Goal: Information Seeking & Learning: Learn about a topic

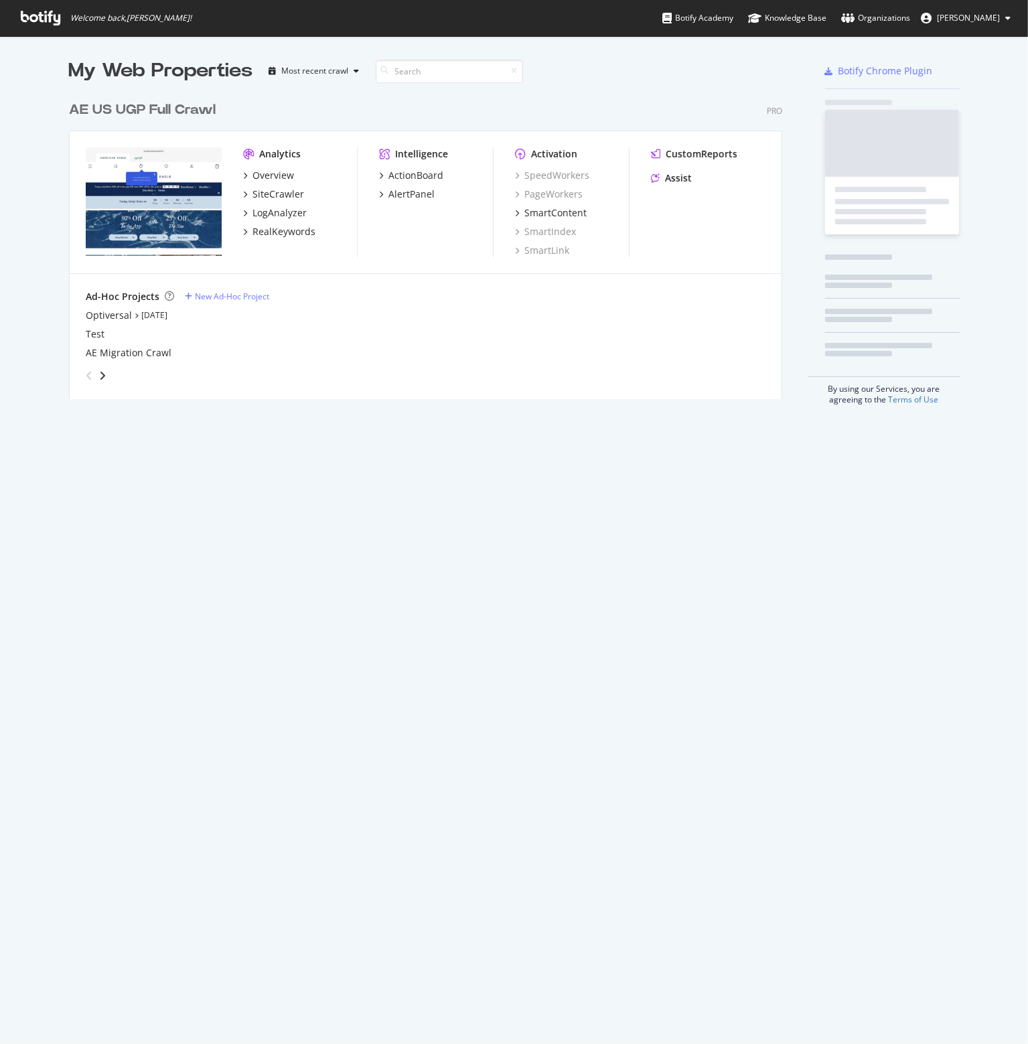
scroll to position [1034, 1007]
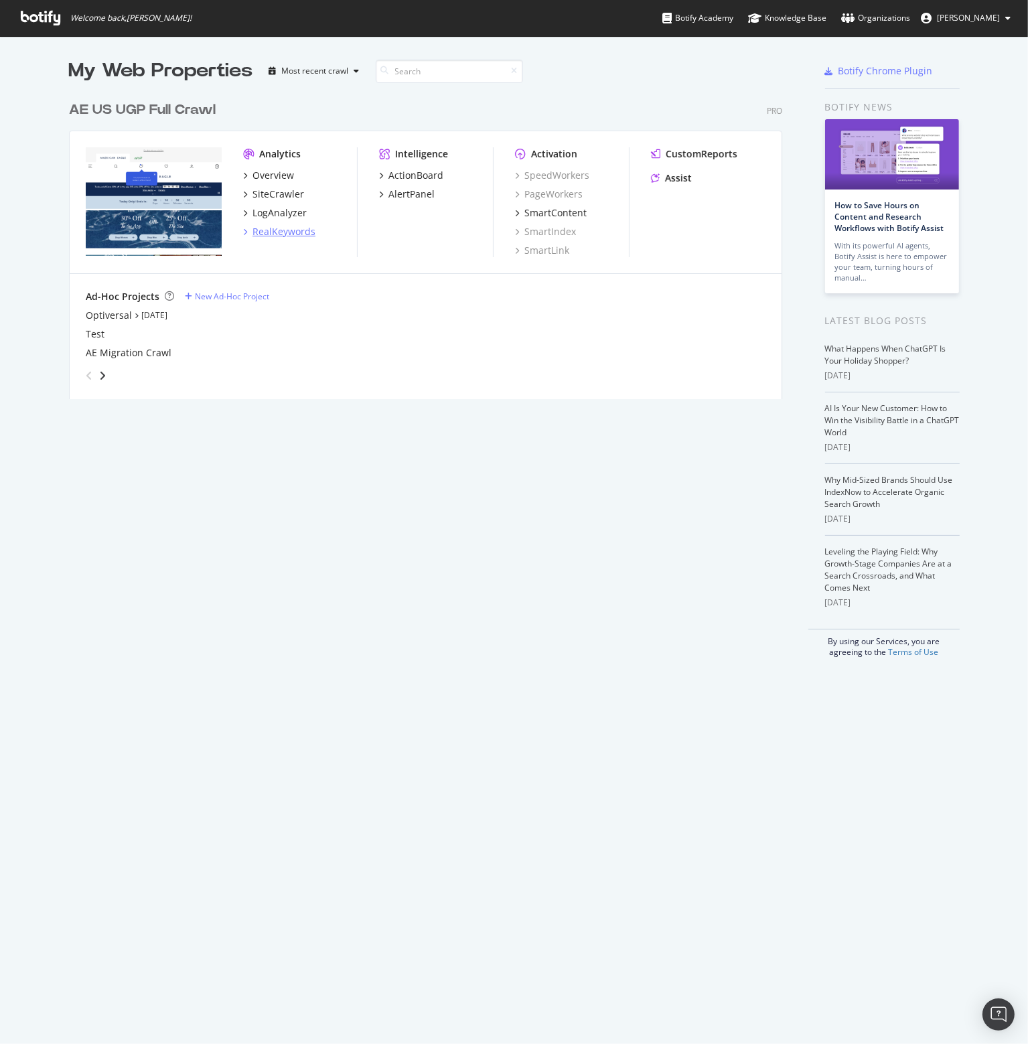
click at [265, 230] on div "RealKeywords" at bounding box center [284, 231] width 63 height 13
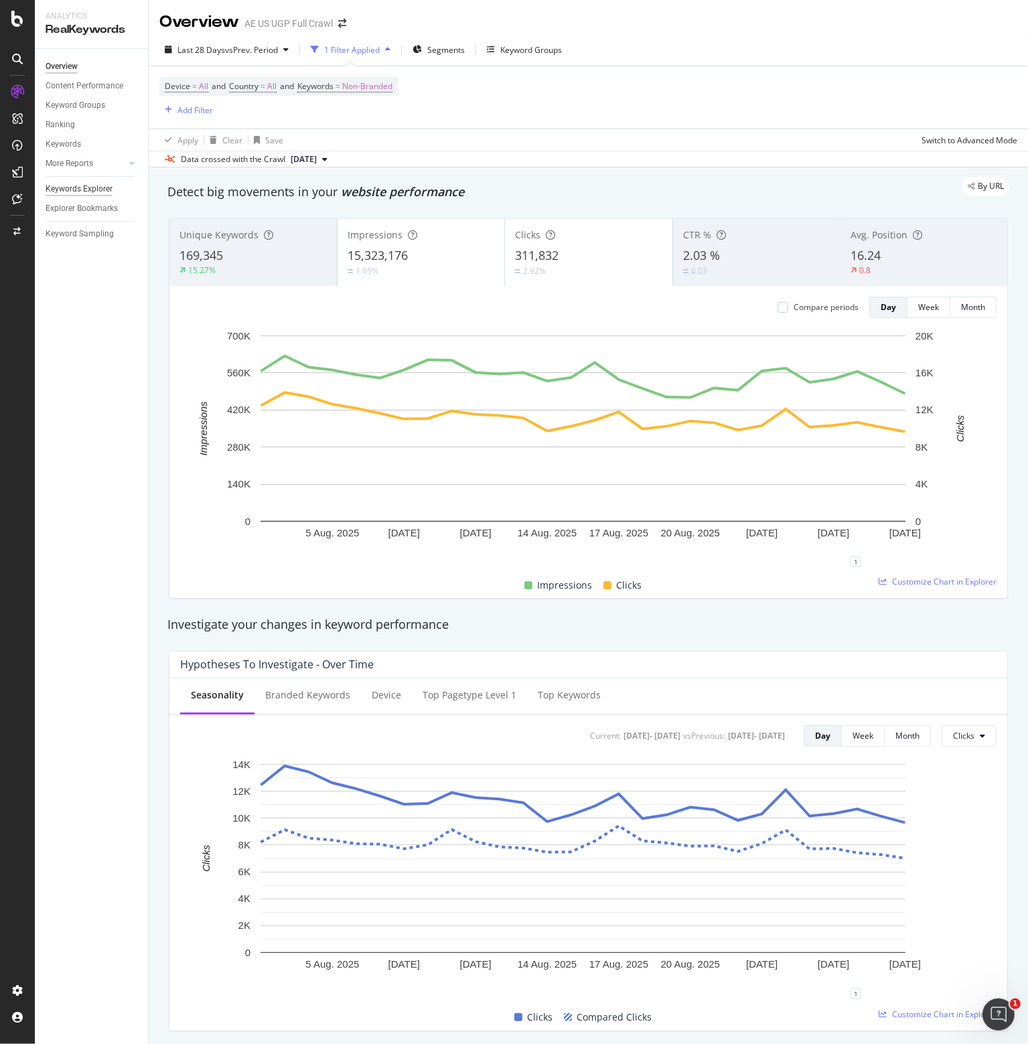
click at [66, 188] on div "Keywords Explorer" at bounding box center [79, 189] width 67 height 14
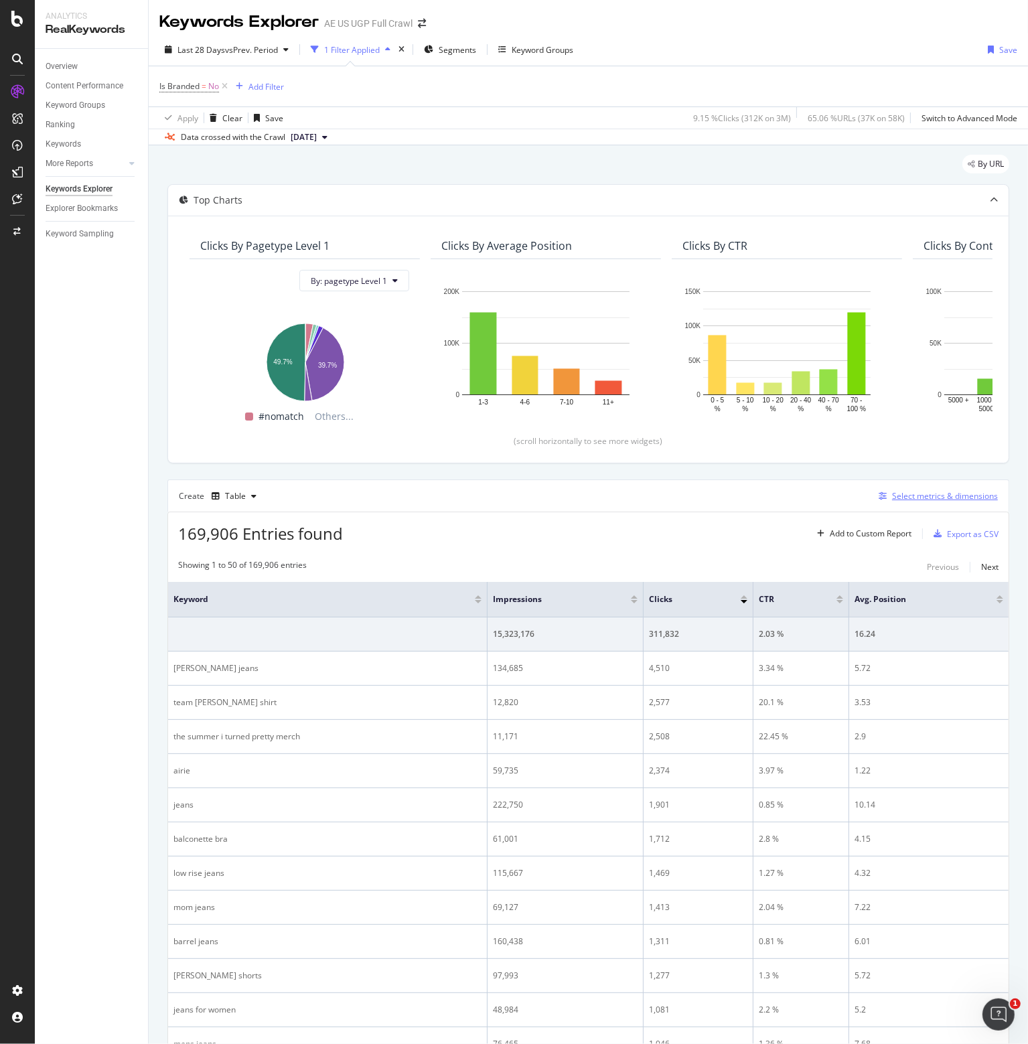
click at [903, 490] on div "Select metrics & dimensions" at bounding box center [945, 495] width 106 height 11
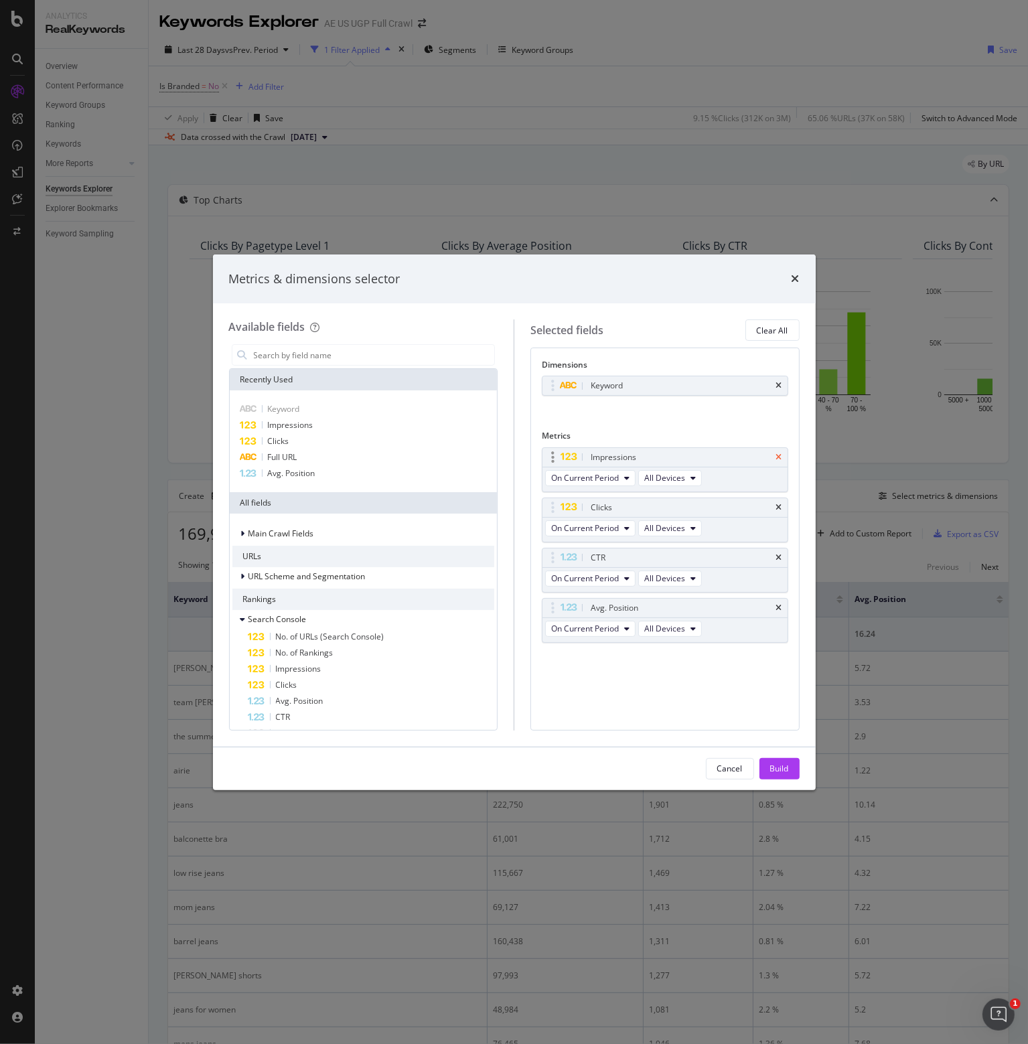
click at [778, 458] on icon "times" at bounding box center [779, 457] width 6 height 8
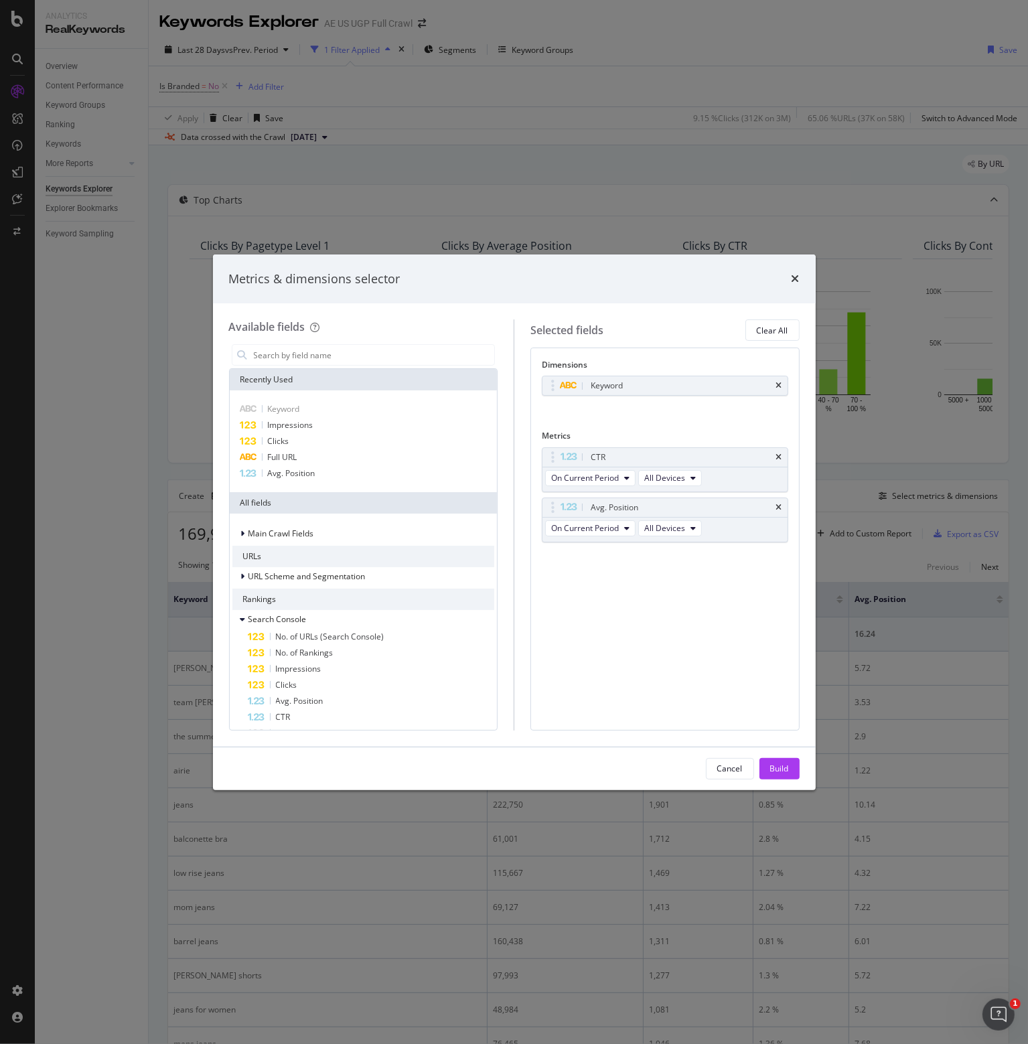
click at [778, 458] on icon "times" at bounding box center [779, 457] width 6 height 8
click at [778, 504] on icon "times" at bounding box center [779, 508] width 6 height 8
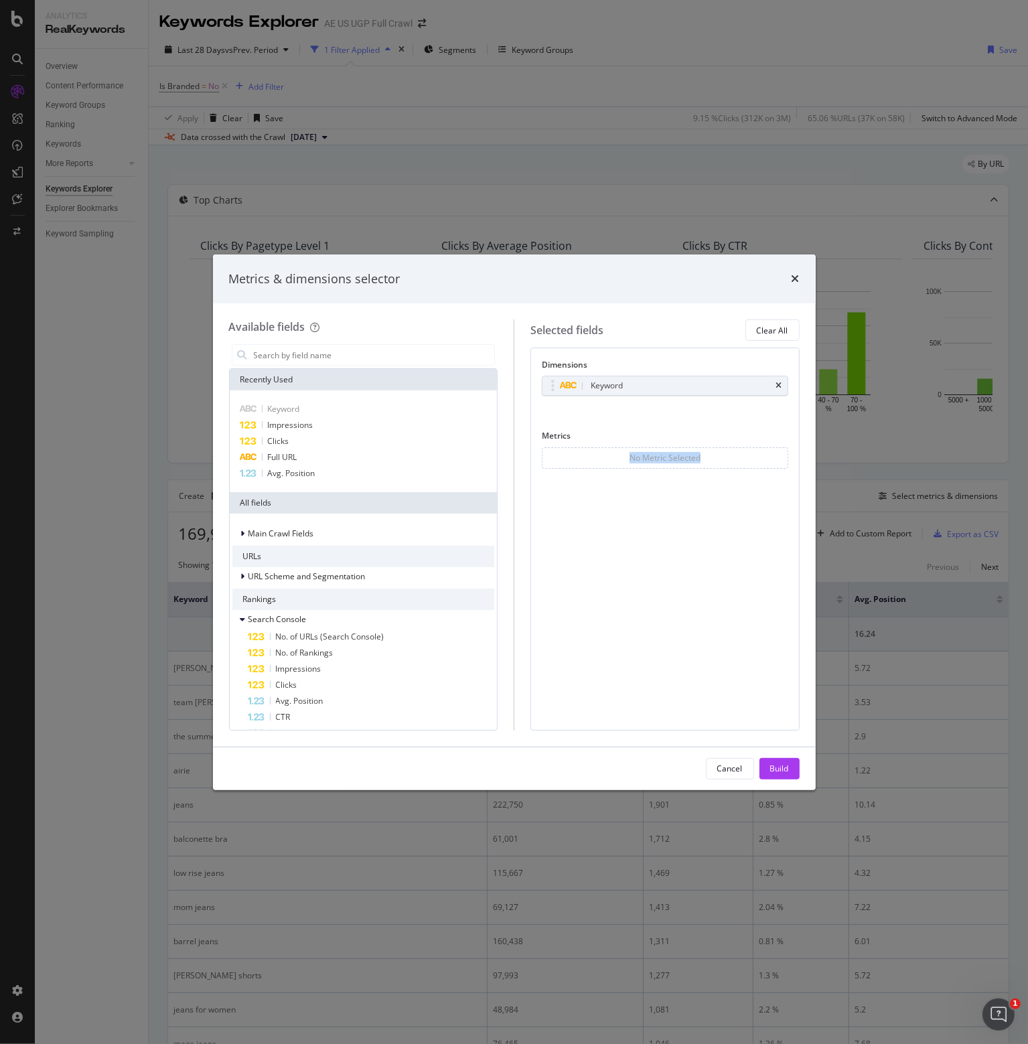
click at [778, 458] on div "No Metric Selected" at bounding box center [665, 457] width 247 height 21
click at [309, 425] on span "Impressions" at bounding box center [291, 424] width 46 height 11
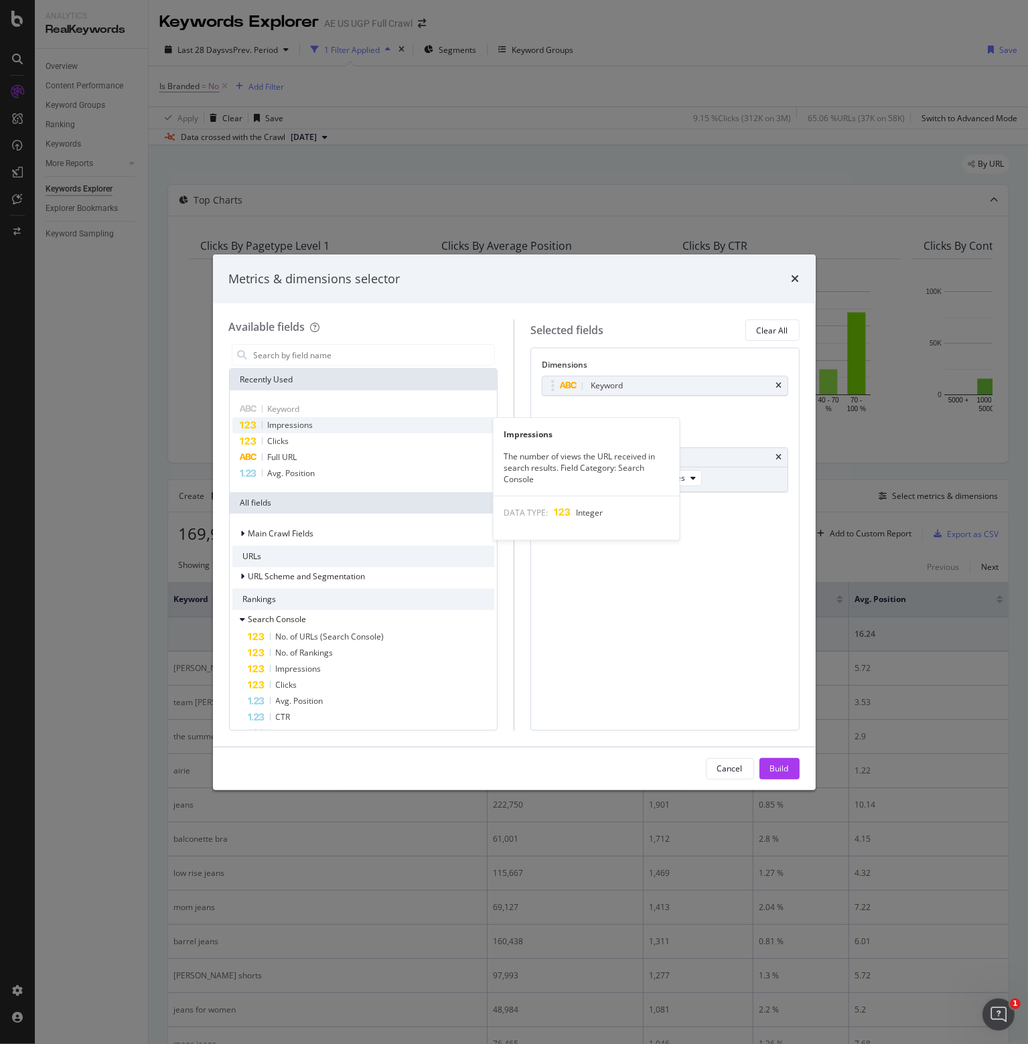
click at [277, 425] on span "Impressions" at bounding box center [291, 424] width 46 height 11
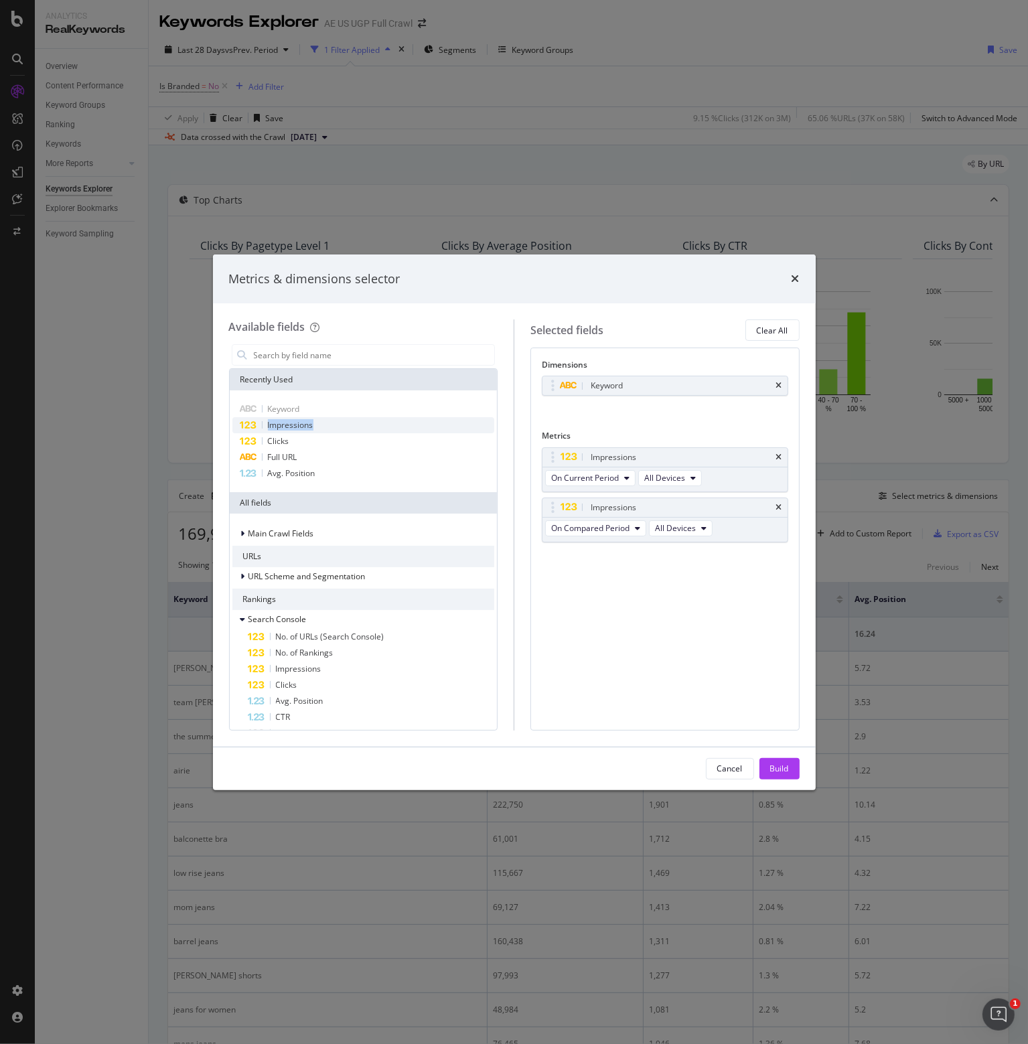
click at [277, 425] on span "Impressions" at bounding box center [291, 424] width 46 height 11
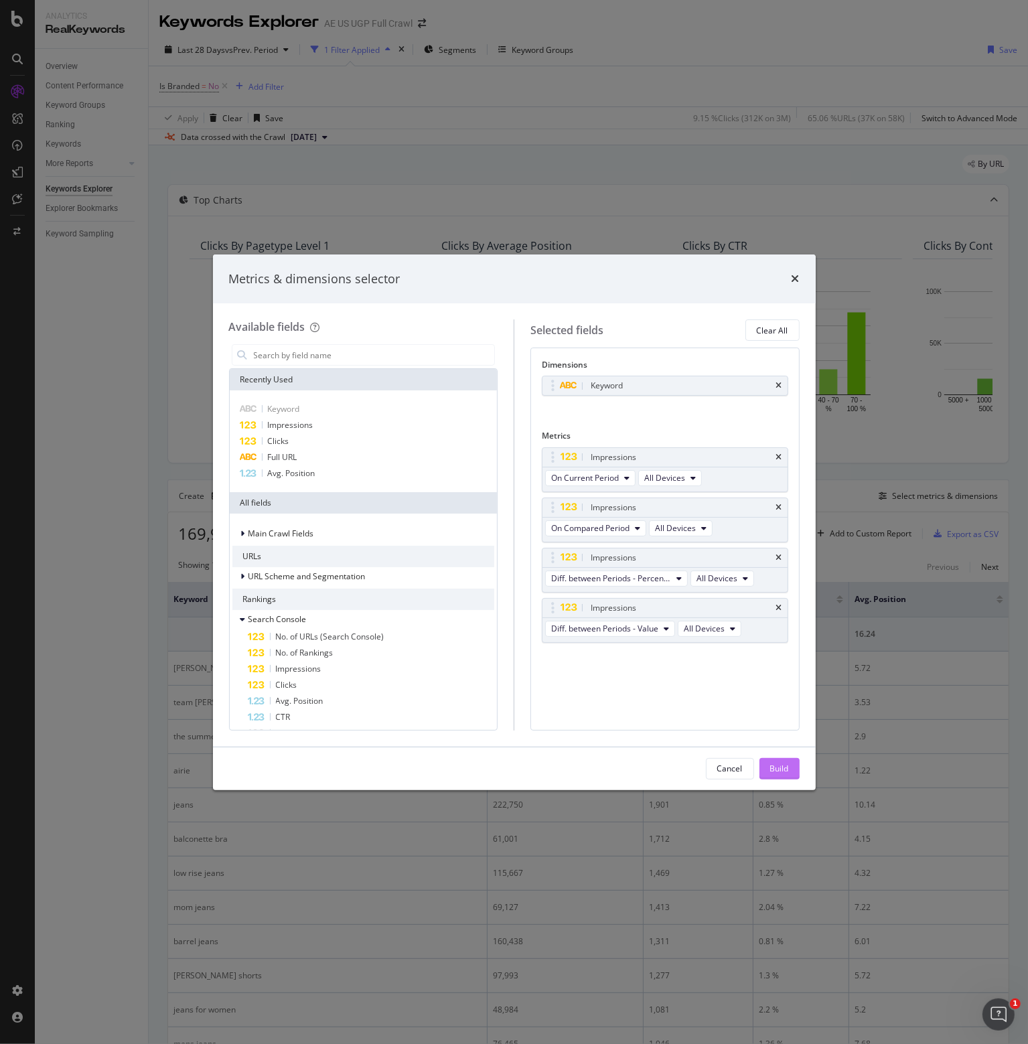
click at [776, 766] on div "Build" at bounding box center [779, 768] width 19 height 11
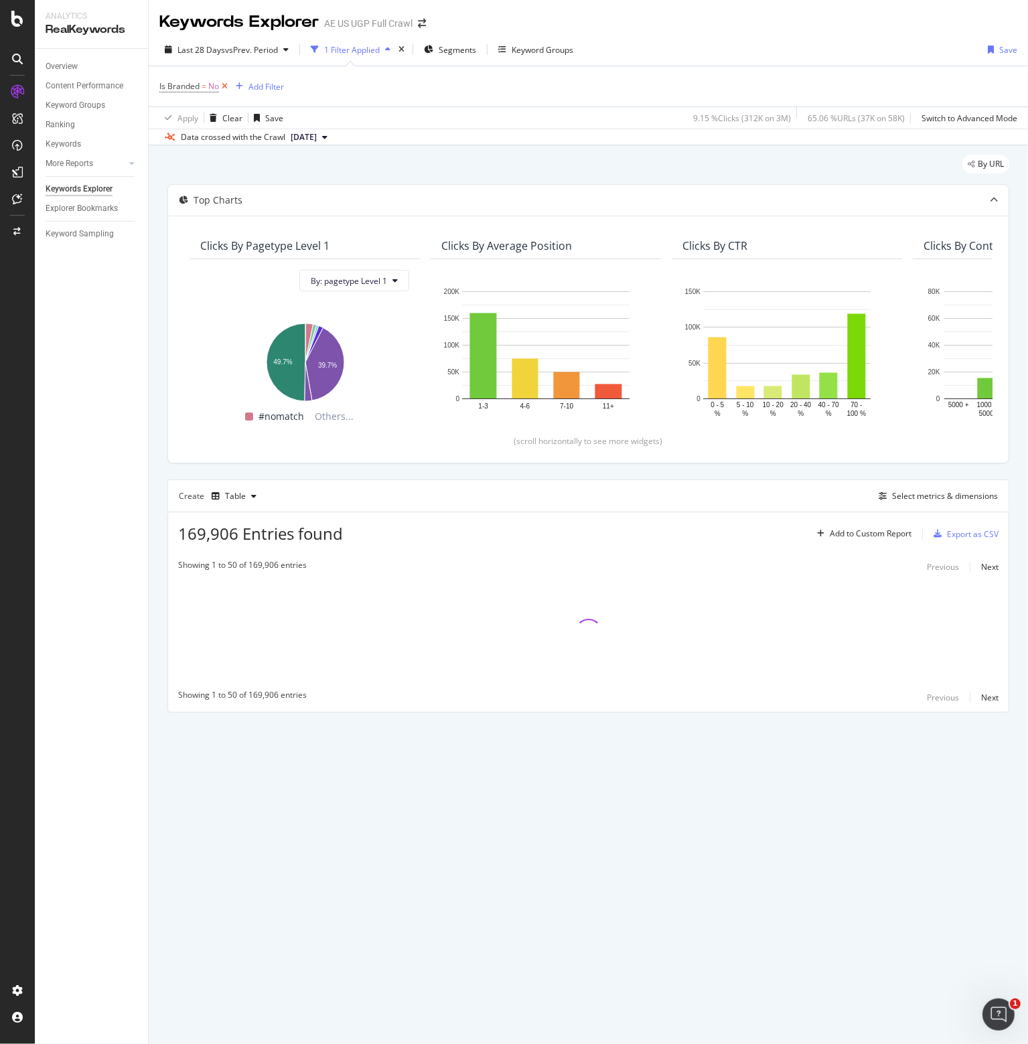
click at [220, 90] on icon at bounding box center [224, 86] width 11 height 13
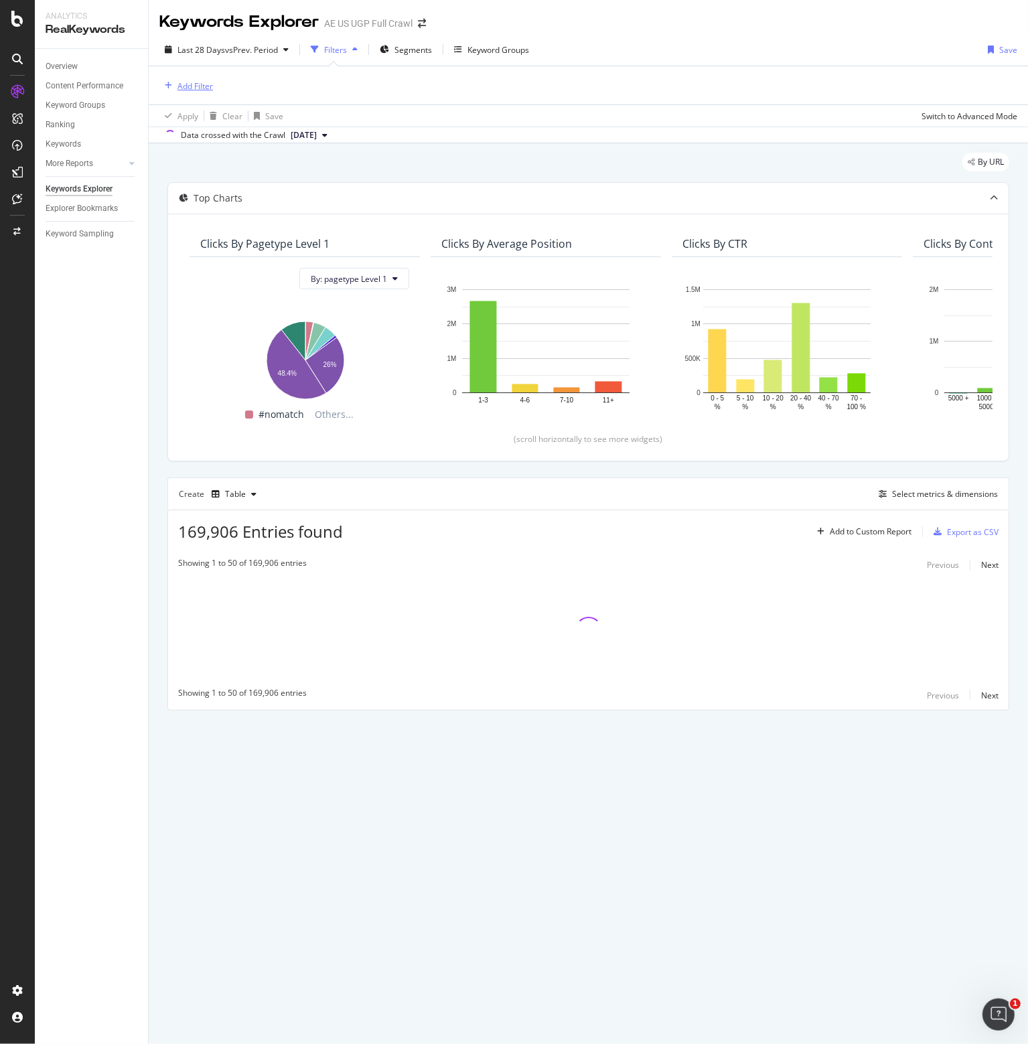
click at [201, 87] on div "Add Filter" at bounding box center [196, 85] width 36 height 11
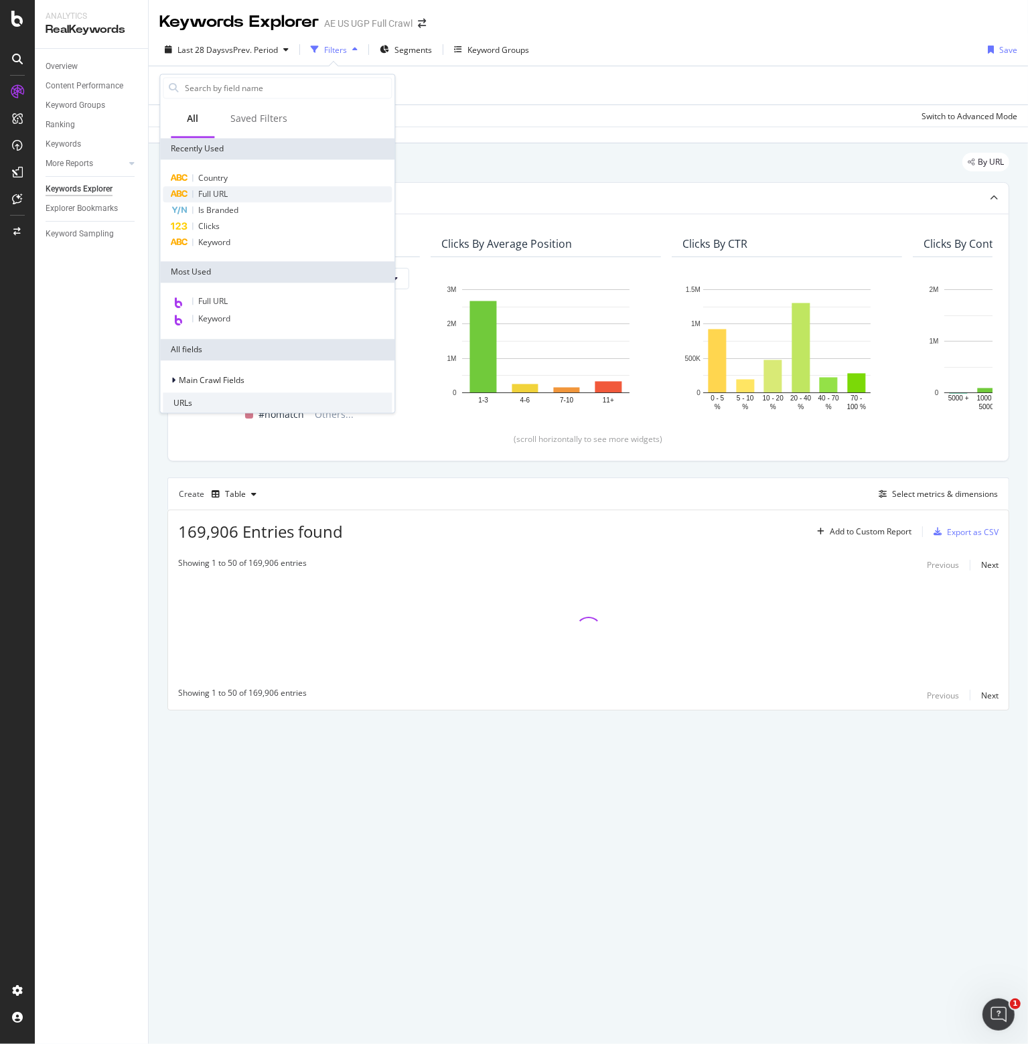
click at [213, 191] on span "Full URL" at bounding box center [212, 193] width 29 height 11
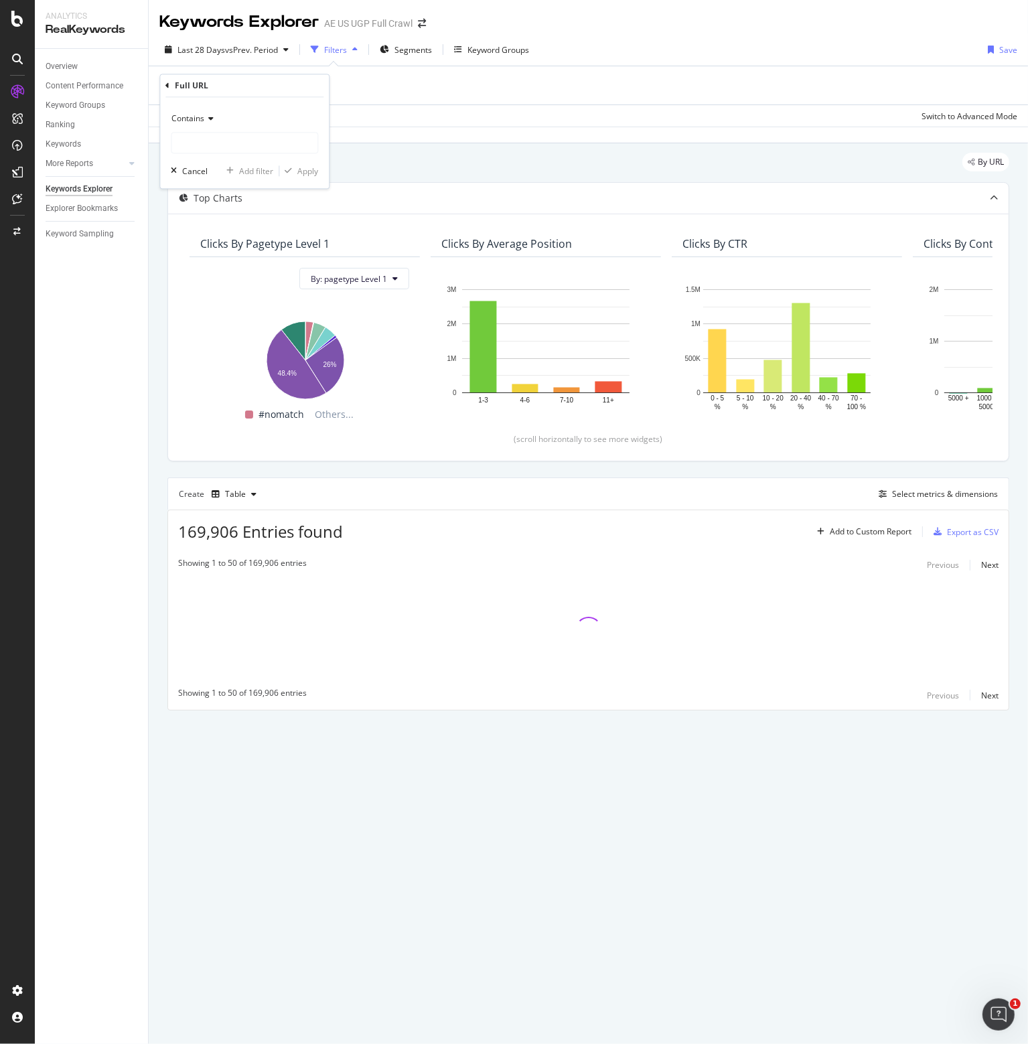
click at [206, 117] on icon at bounding box center [208, 119] width 9 height 8
click at [210, 269] on span "Doesn't contain" at bounding box center [207, 268] width 58 height 11
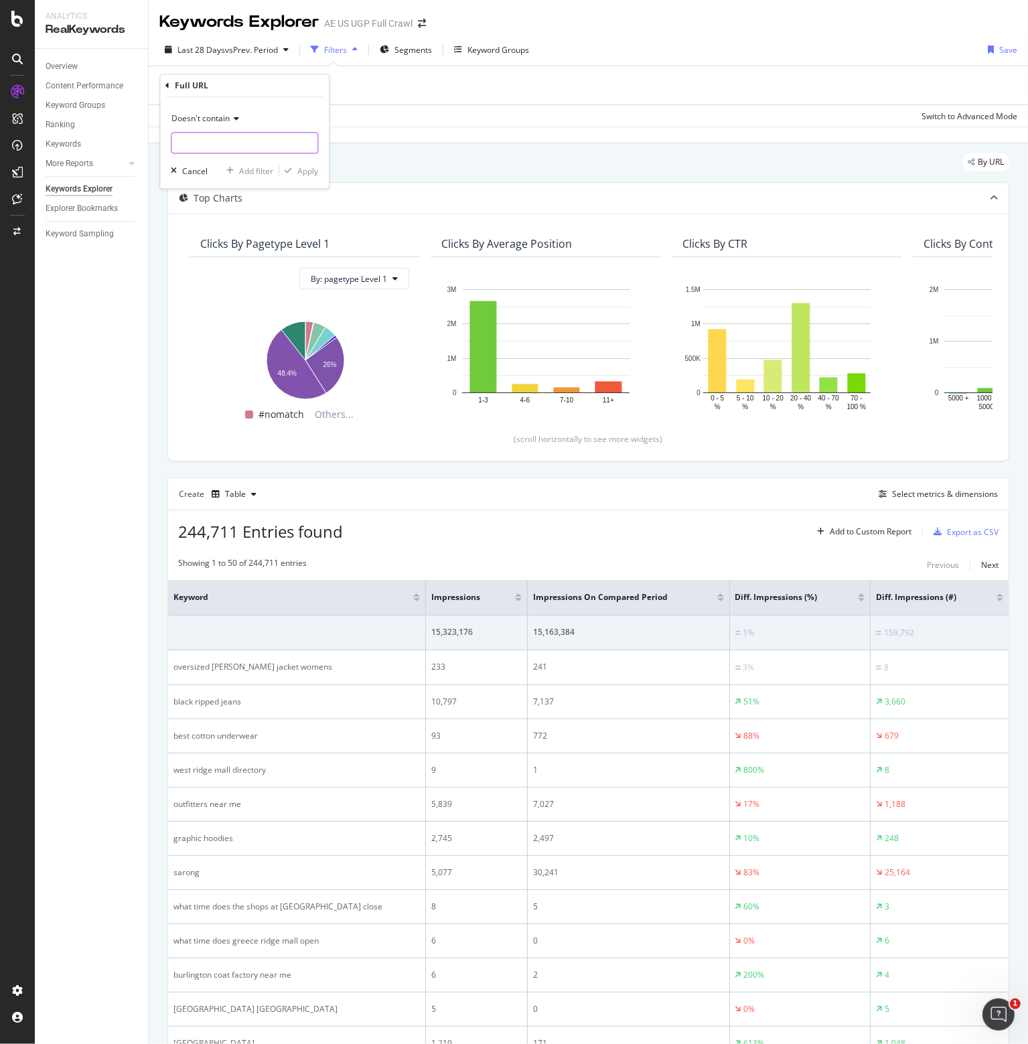
click at [212, 142] on input "text" at bounding box center [244, 143] width 146 height 21
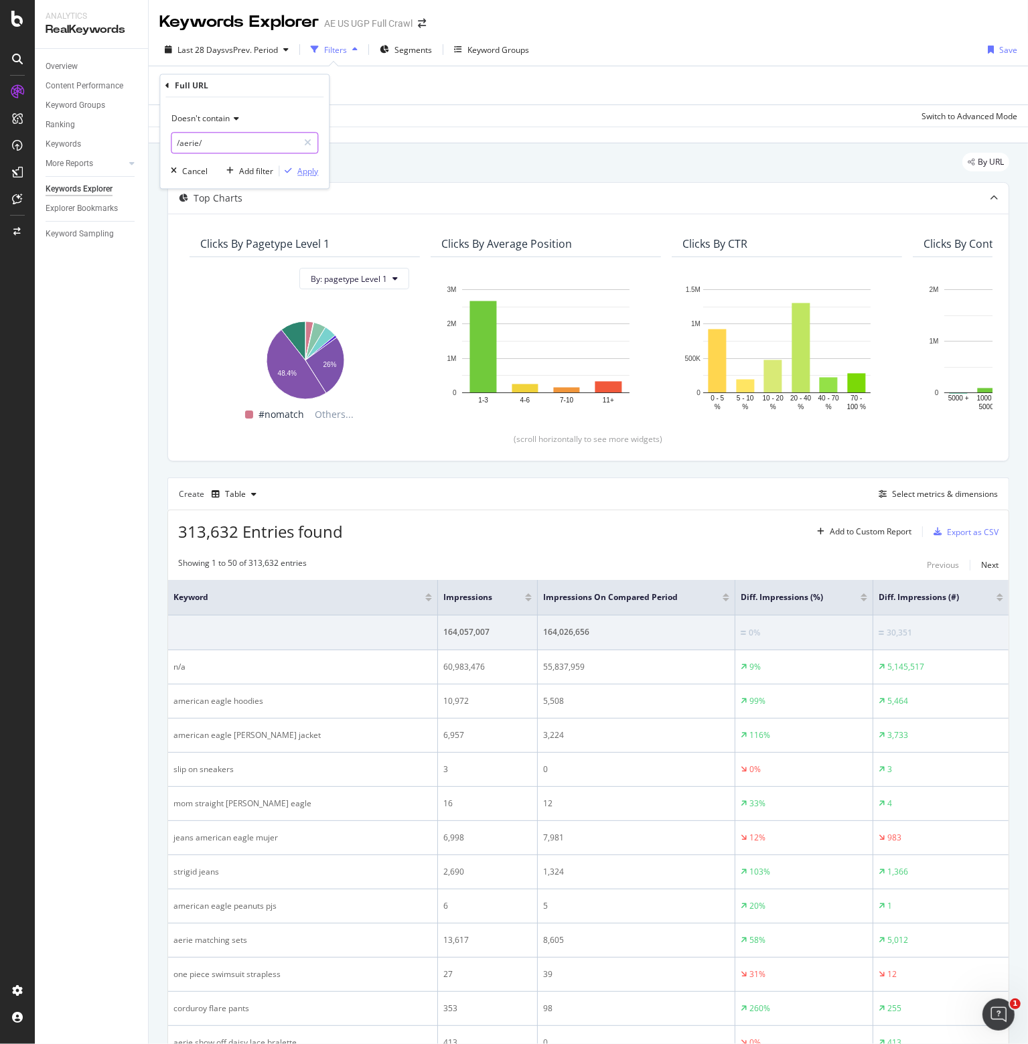
type input "/aerie/"
click at [313, 172] on div "Apply" at bounding box center [307, 170] width 21 height 11
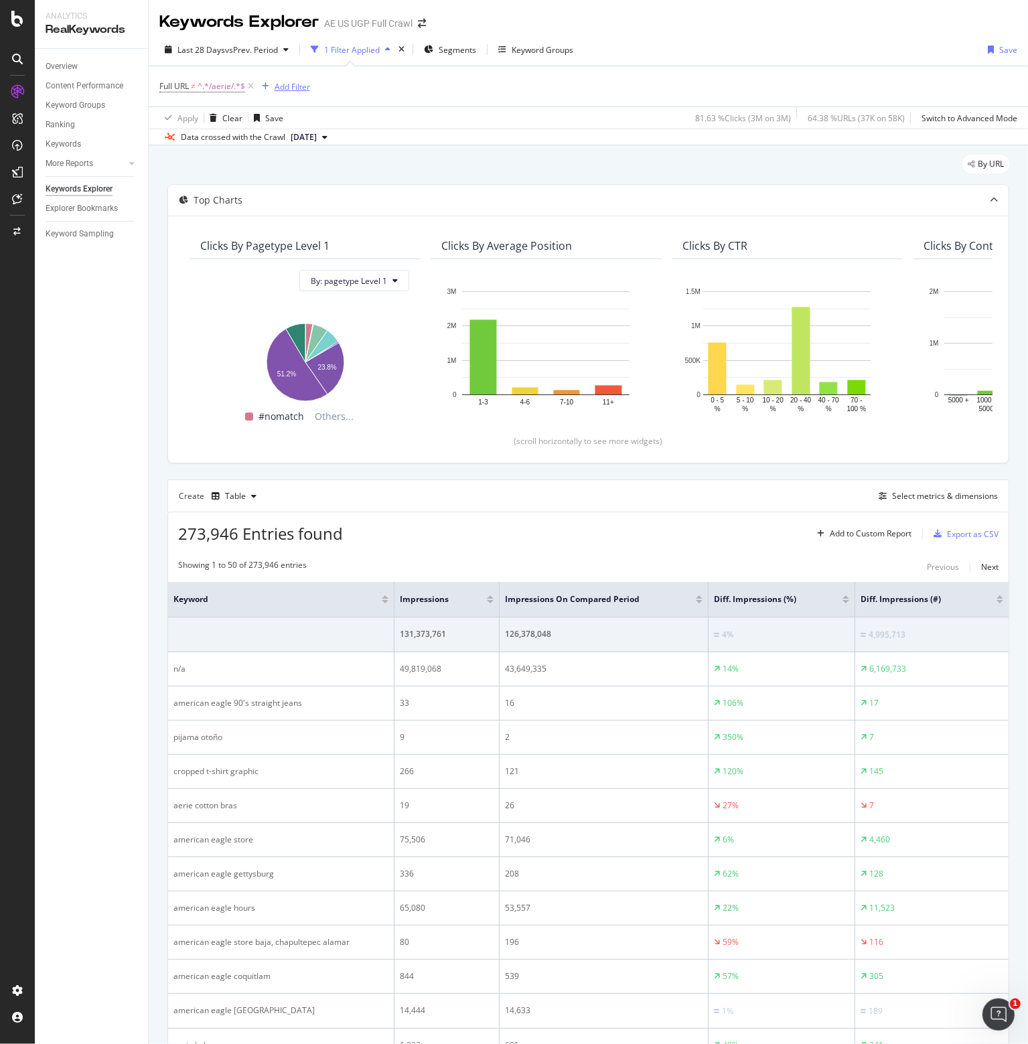
click at [273, 88] on div "button" at bounding box center [266, 86] width 18 height 8
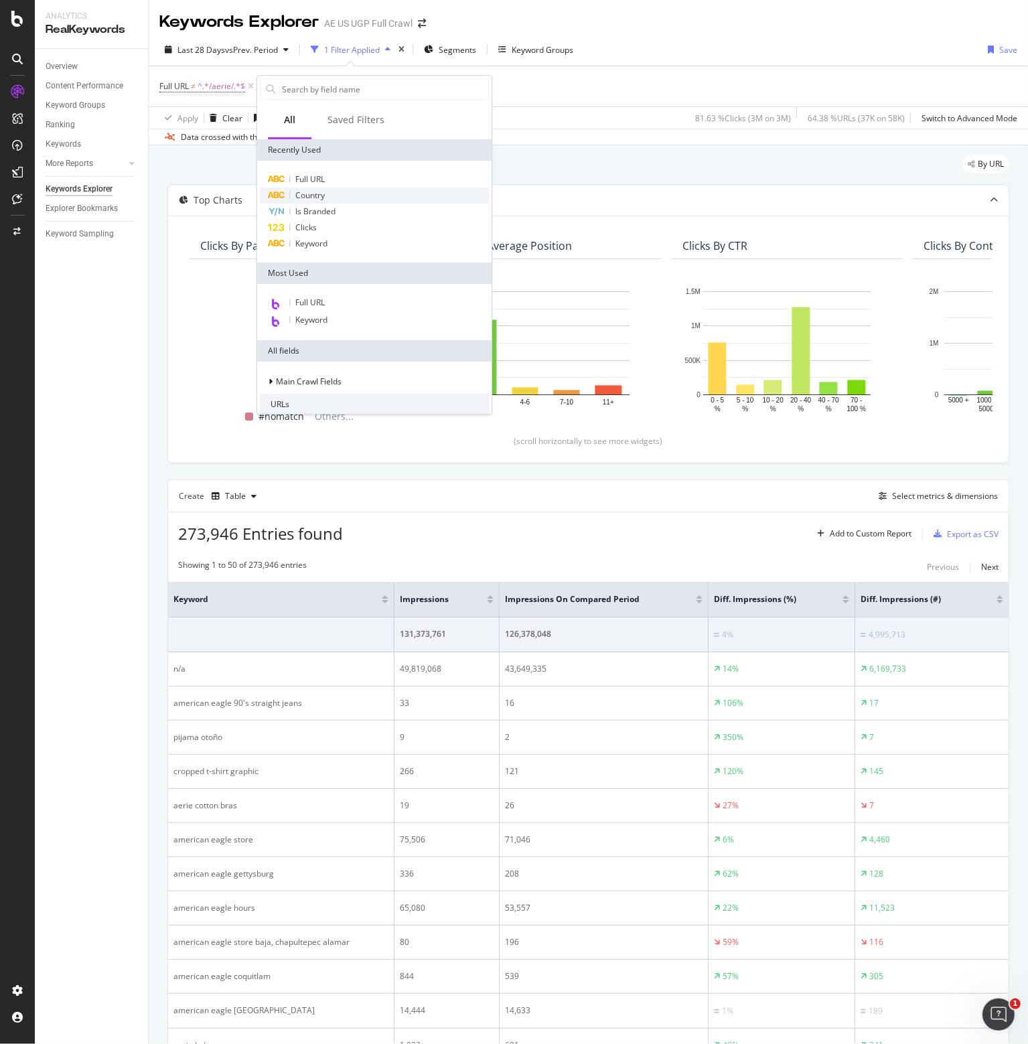
click at [297, 198] on span "Country" at bounding box center [309, 195] width 29 height 11
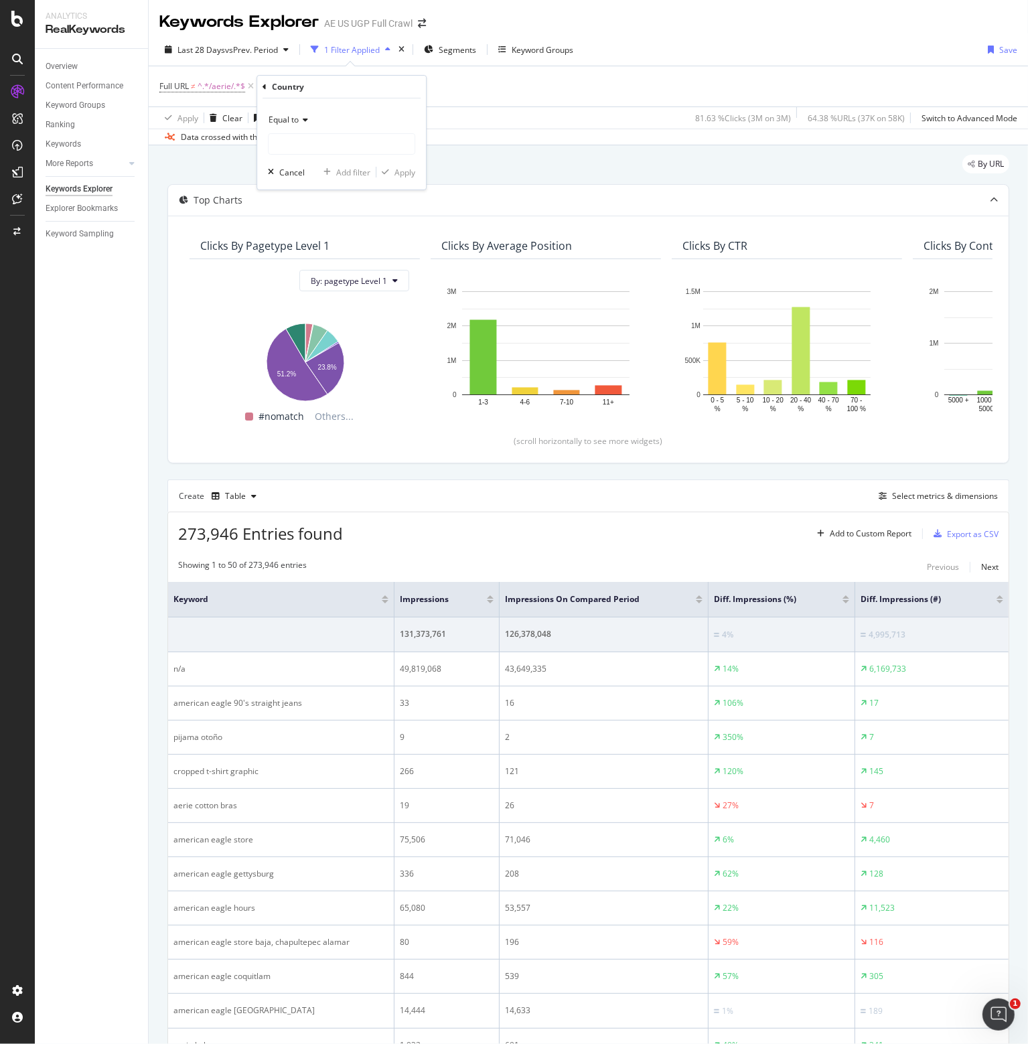
click at [295, 124] on span "Equal to" at bounding box center [284, 119] width 30 height 11
click at [334, 115] on div "Equal to" at bounding box center [341, 119] width 147 height 21
click at [329, 151] on input "text" at bounding box center [342, 143] width 146 height 21
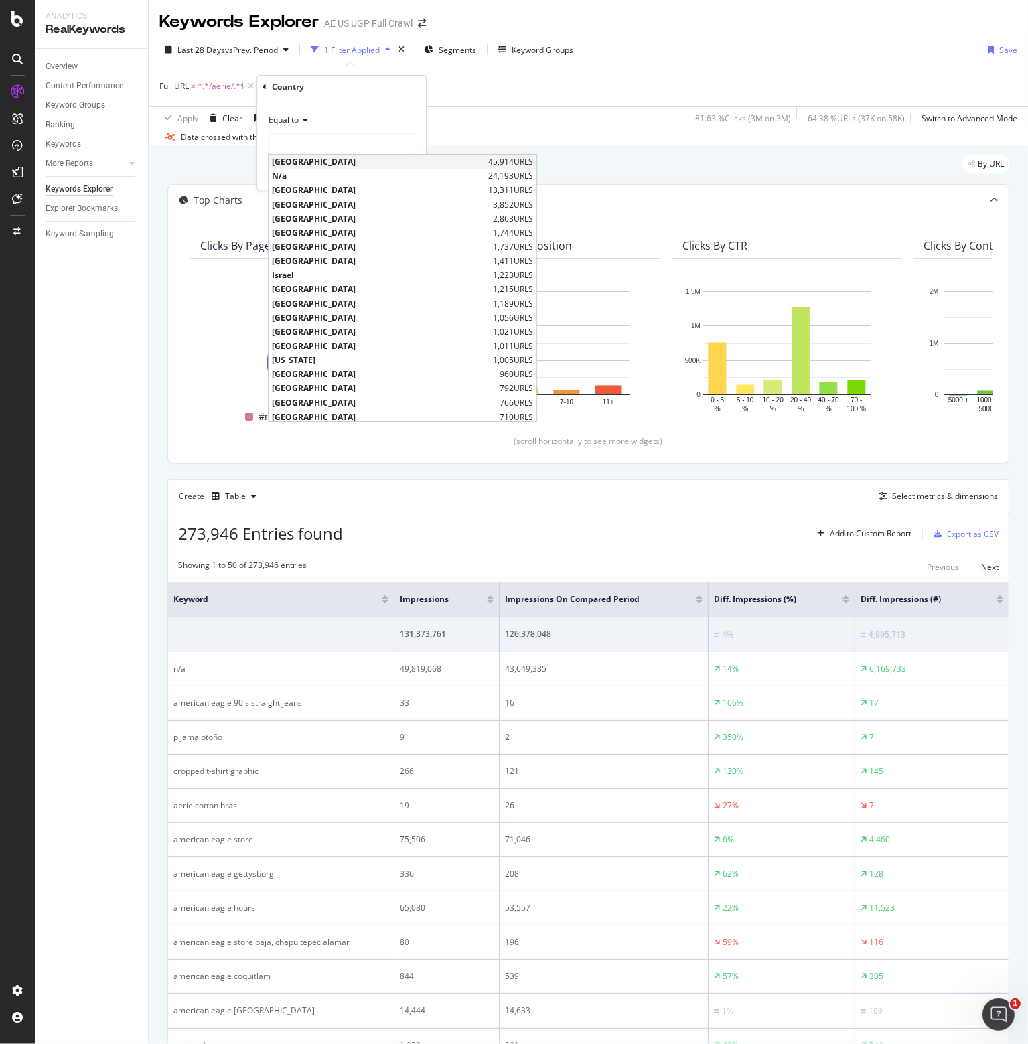
click at [314, 158] on span "[GEOGRAPHIC_DATA]" at bounding box center [378, 161] width 213 height 11
type input "[GEOGRAPHIC_DATA]"
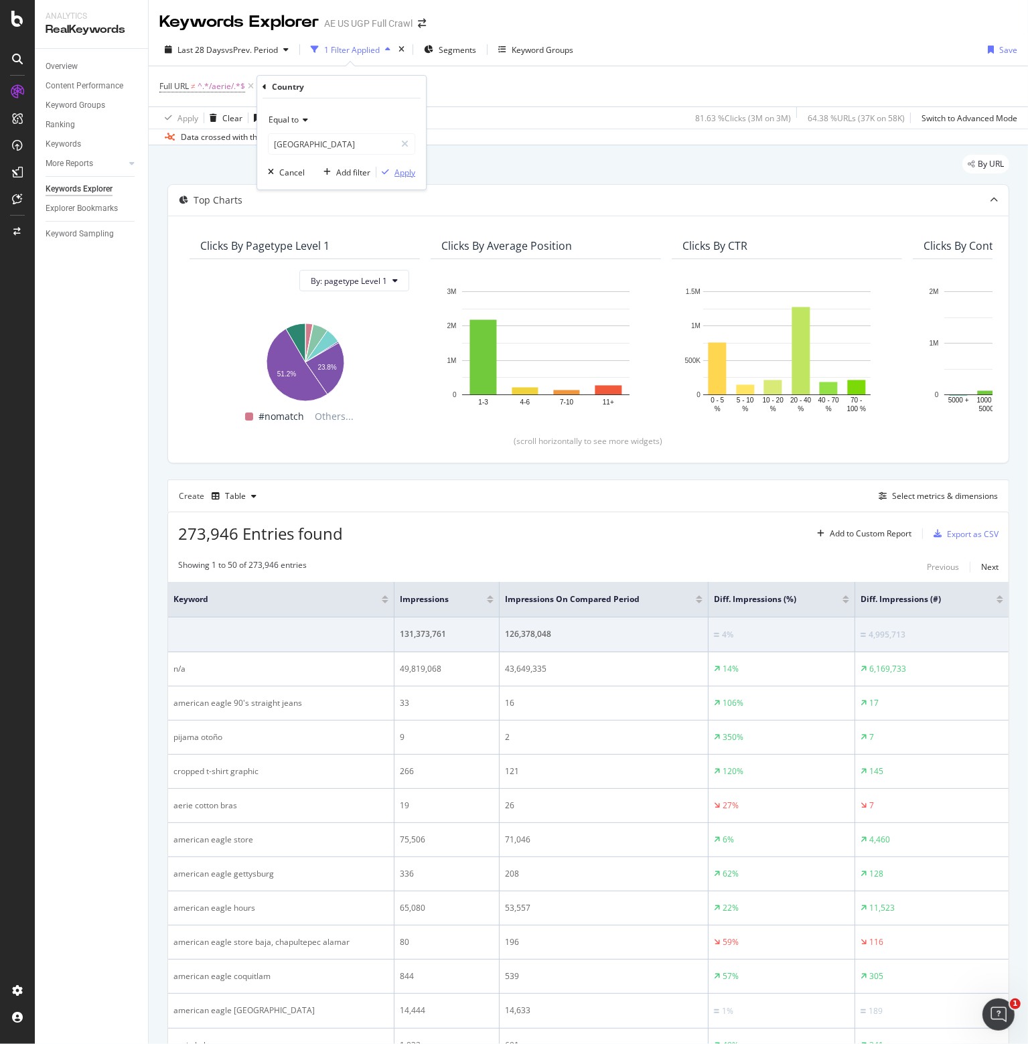
click at [399, 173] on div "Apply" at bounding box center [405, 172] width 21 height 11
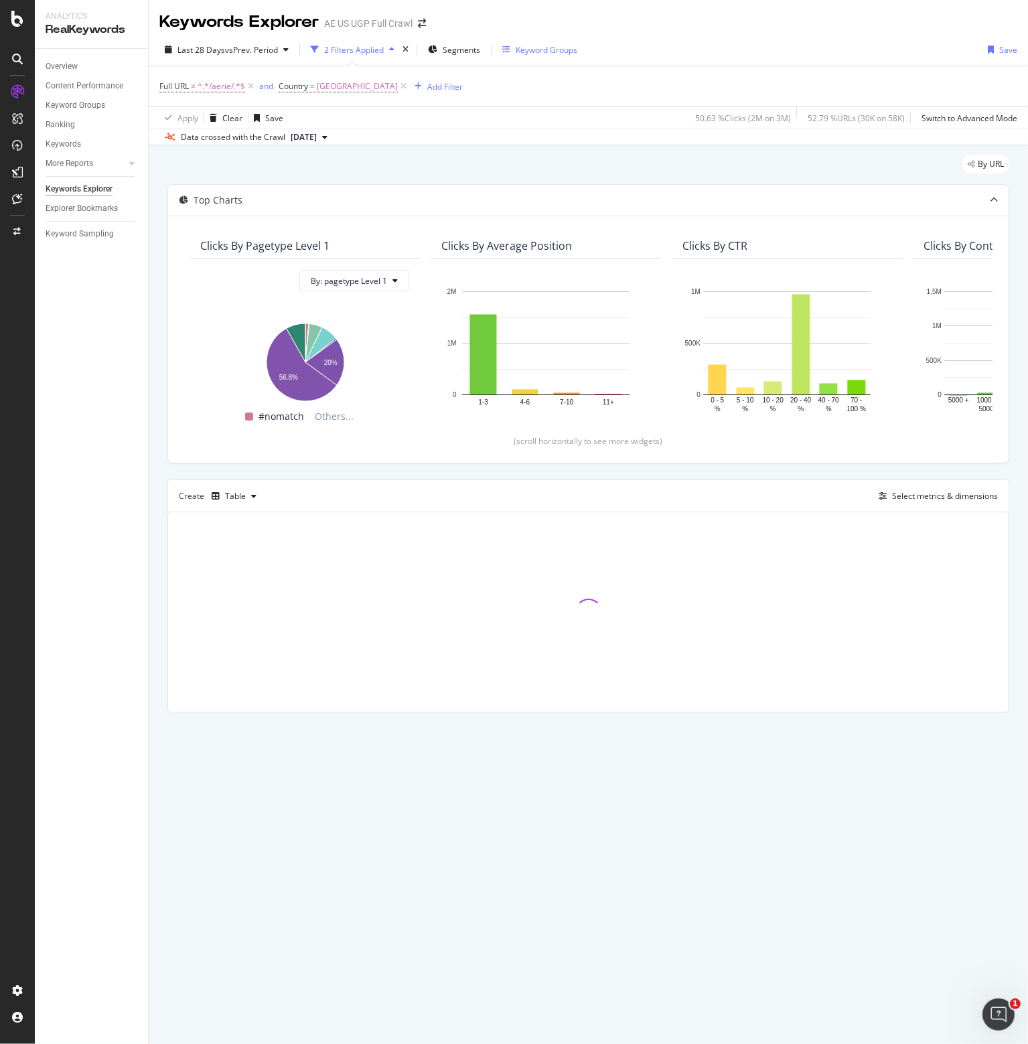
click at [555, 52] on div "Keyword Groups" at bounding box center [547, 49] width 62 height 11
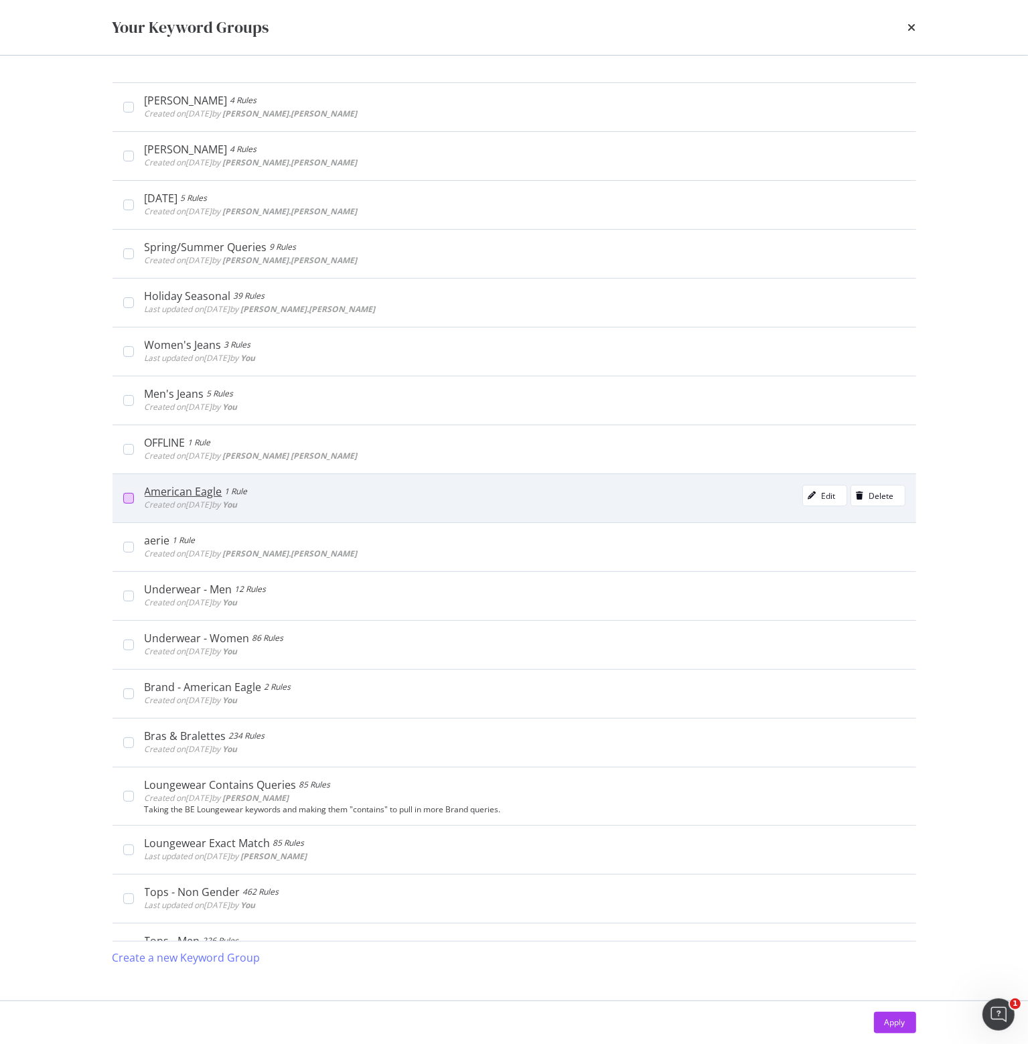
click at [128, 498] on div "modal" at bounding box center [128, 498] width 11 height 11
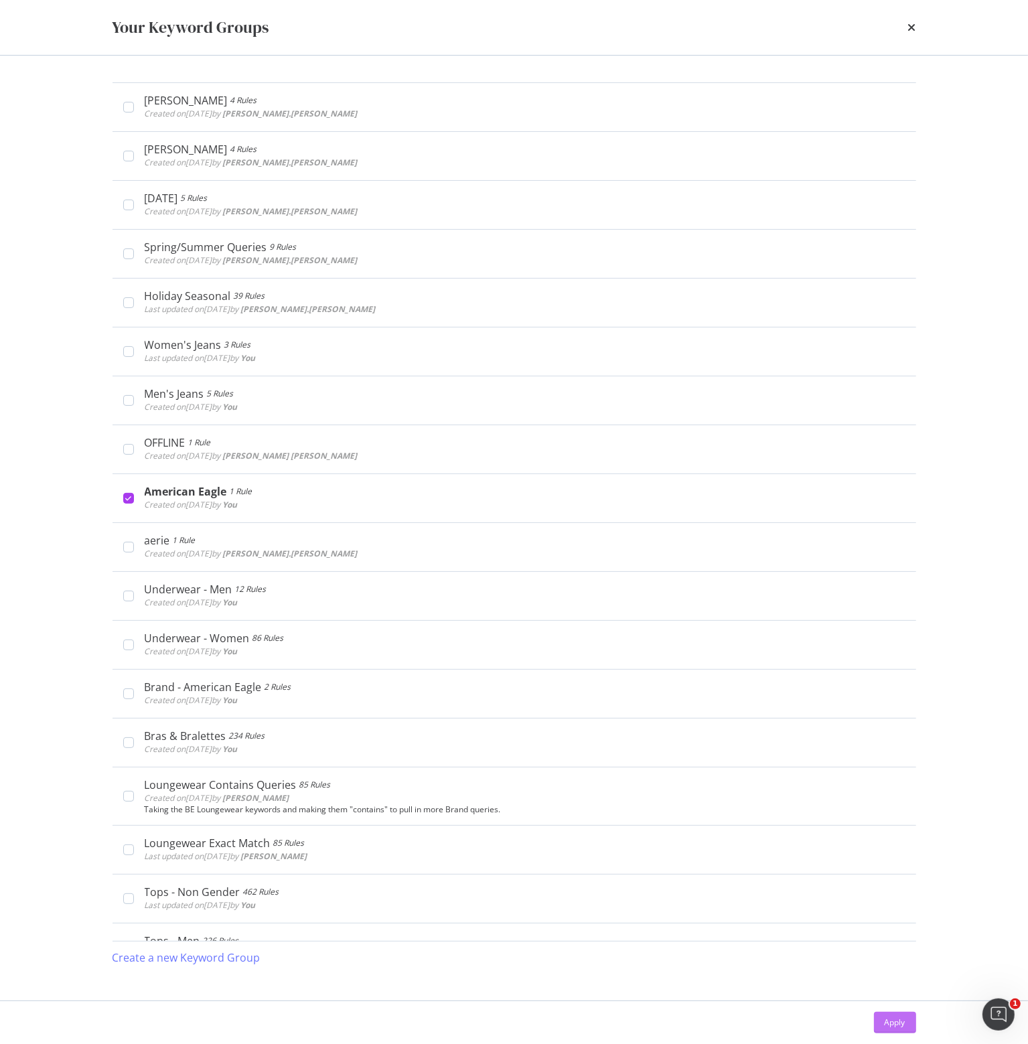
click at [890, 1018] on div "Apply" at bounding box center [895, 1022] width 21 height 11
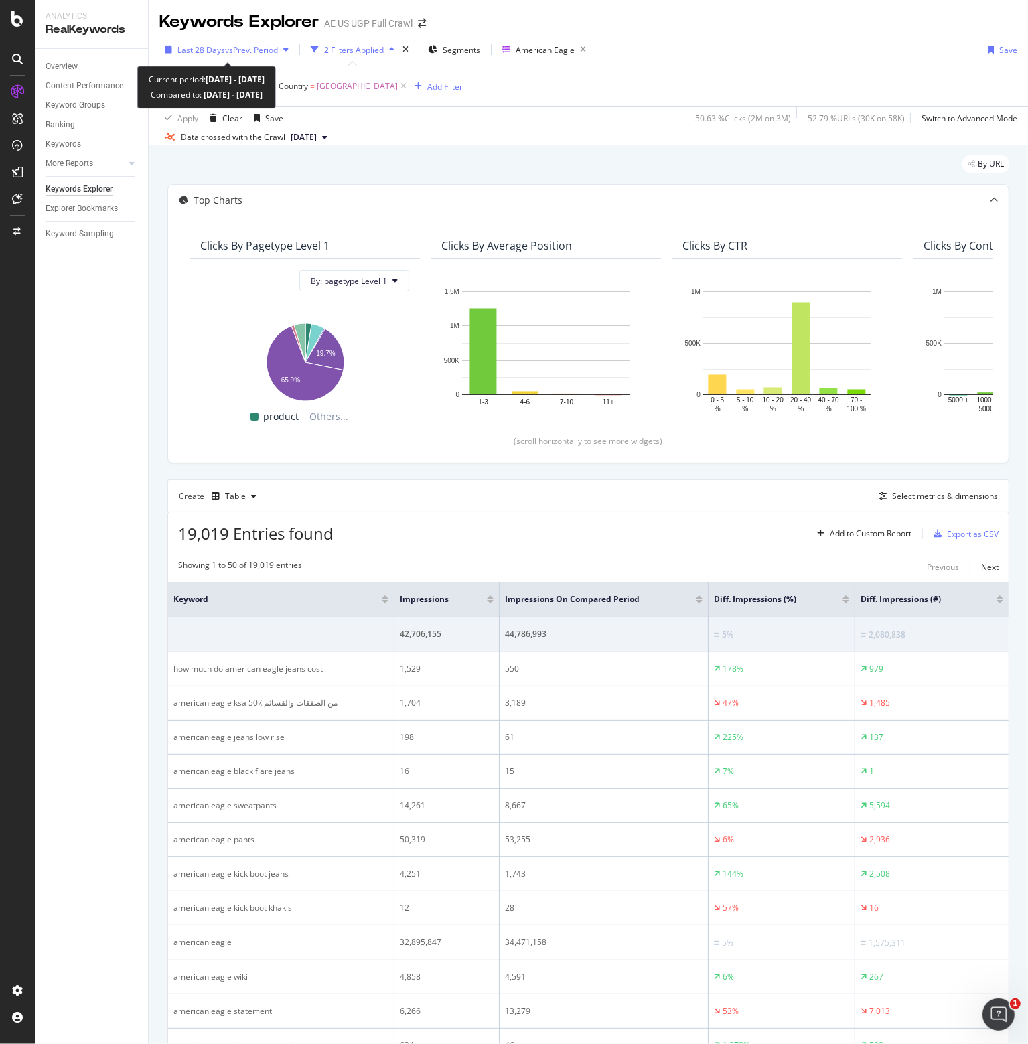
click at [242, 51] on span "vs Prev. Period" at bounding box center [251, 49] width 53 height 11
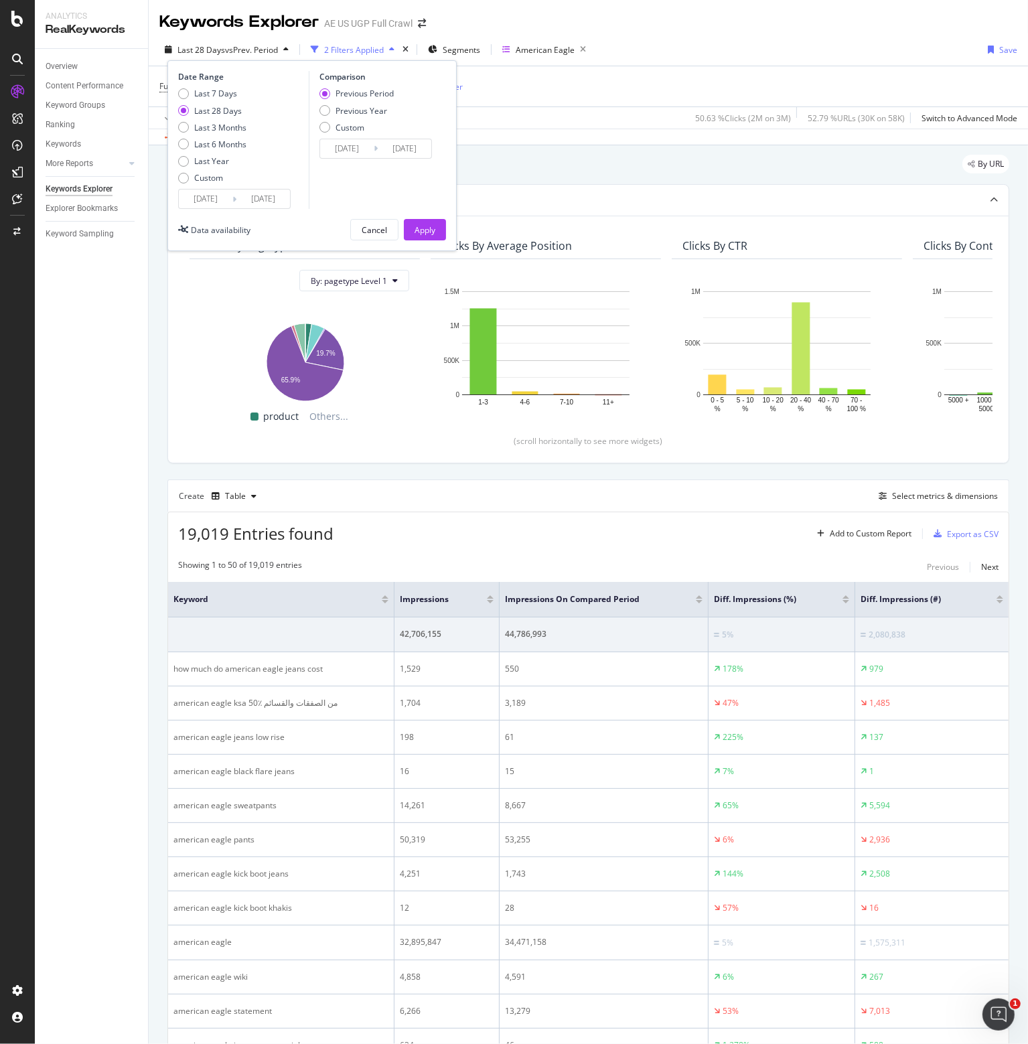
click at [202, 194] on input "[DATE]" at bounding box center [206, 199] width 54 height 19
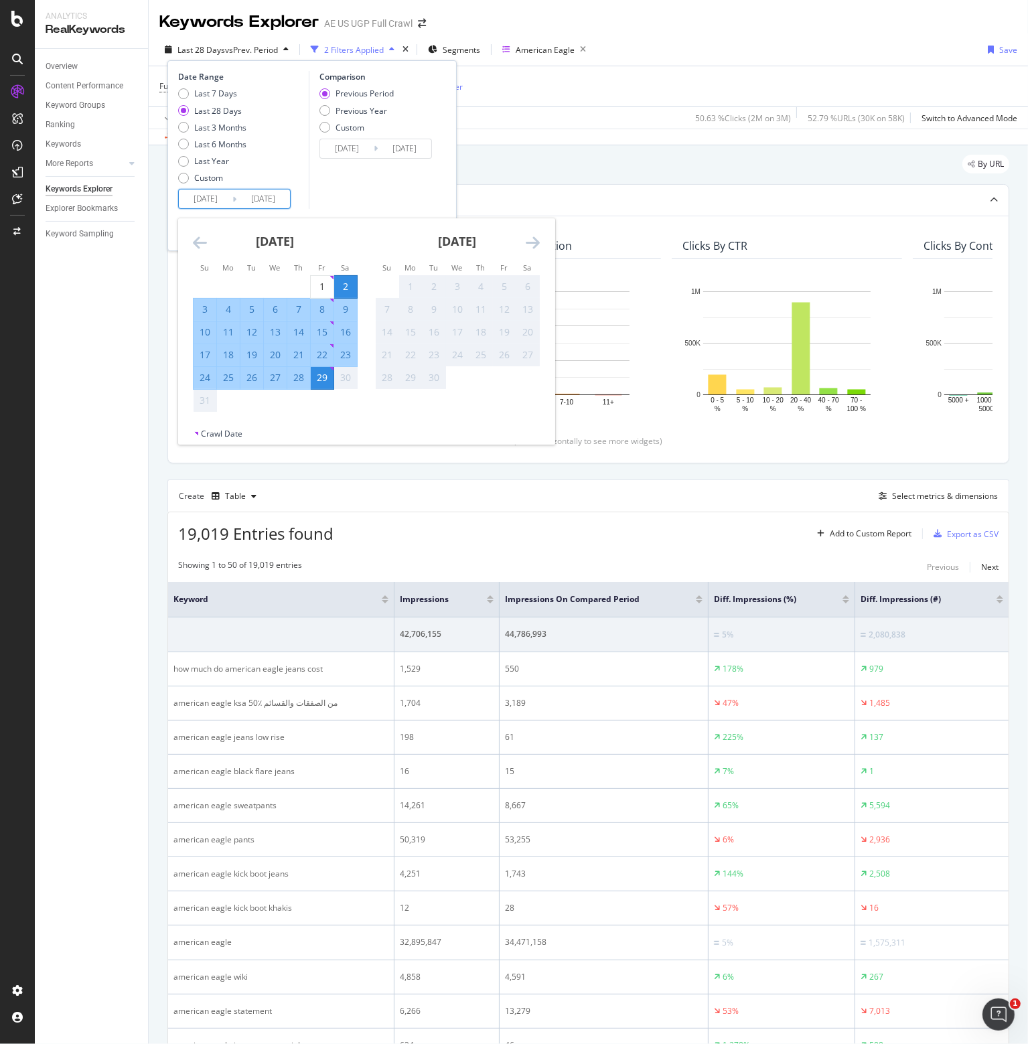
click at [198, 242] on icon "Move backward to switch to the previous month." at bounding box center [200, 242] width 14 height 16
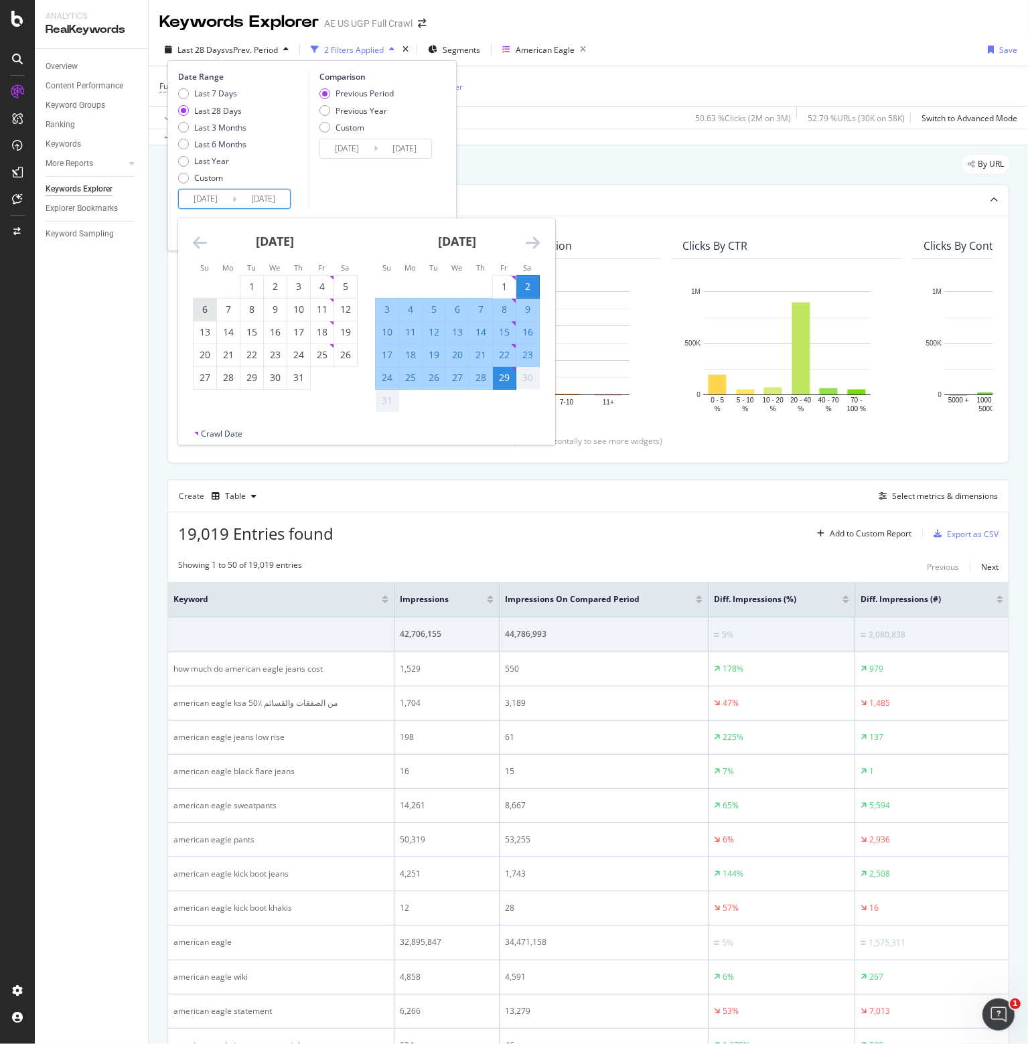
click at [204, 310] on div "6" at bounding box center [205, 309] width 23 height 13
type input "[DATE]"
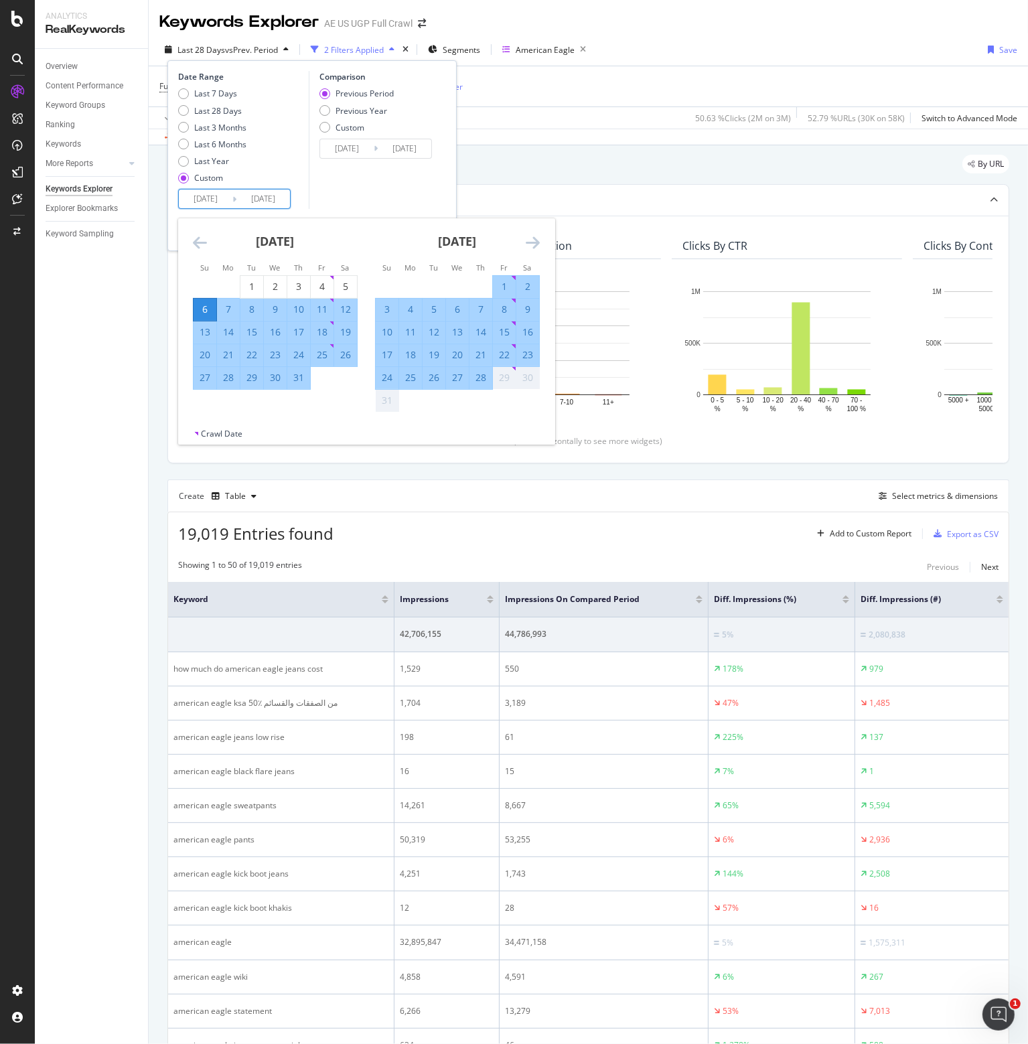
click at [528, 289] on div "2" at bounding box center [527, 286] width 23 height 13
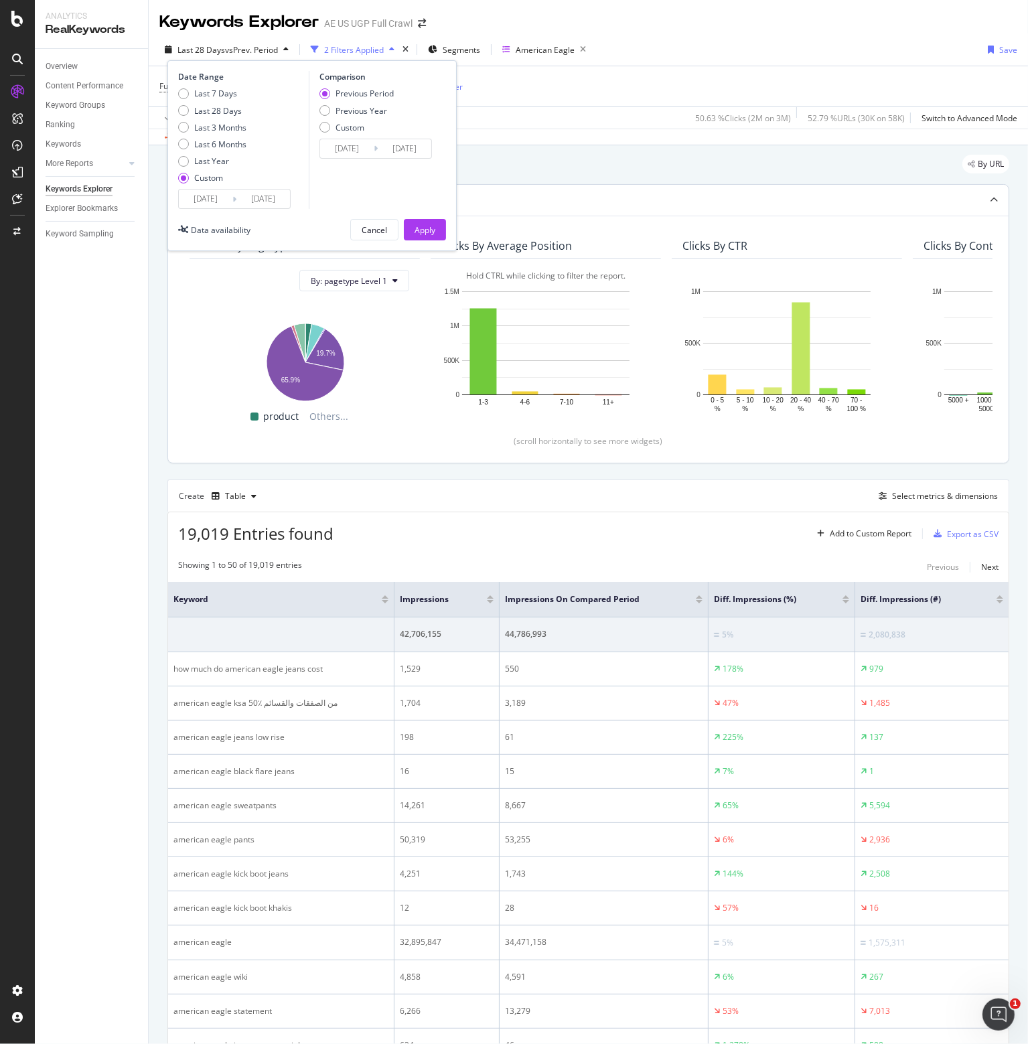
type input "[DATE]"
click at [419, 226] on div "Apply" at bounding box center [425, 229] width 21 height 11
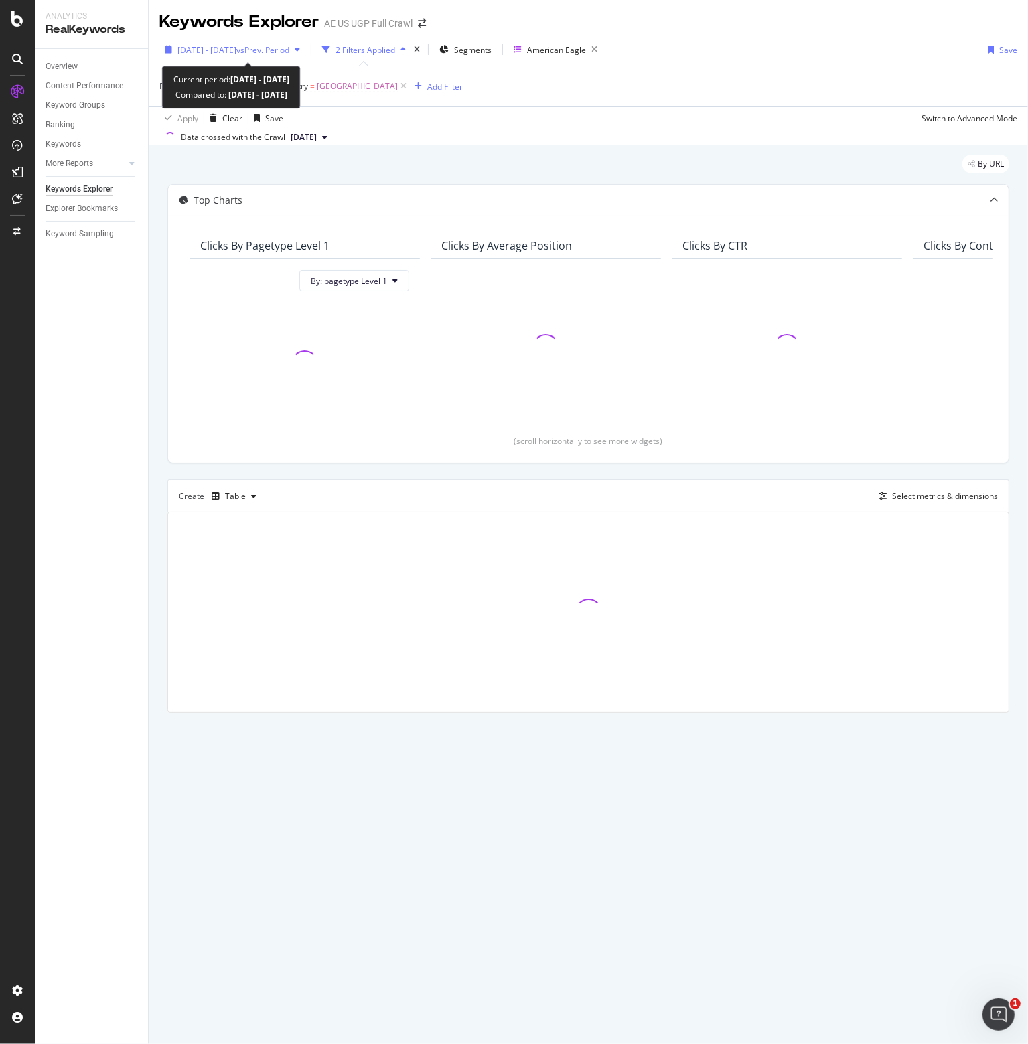
click at [289, 49] on span "vs Prev. Period" at bounding box center [262, 49] width 53 height 11
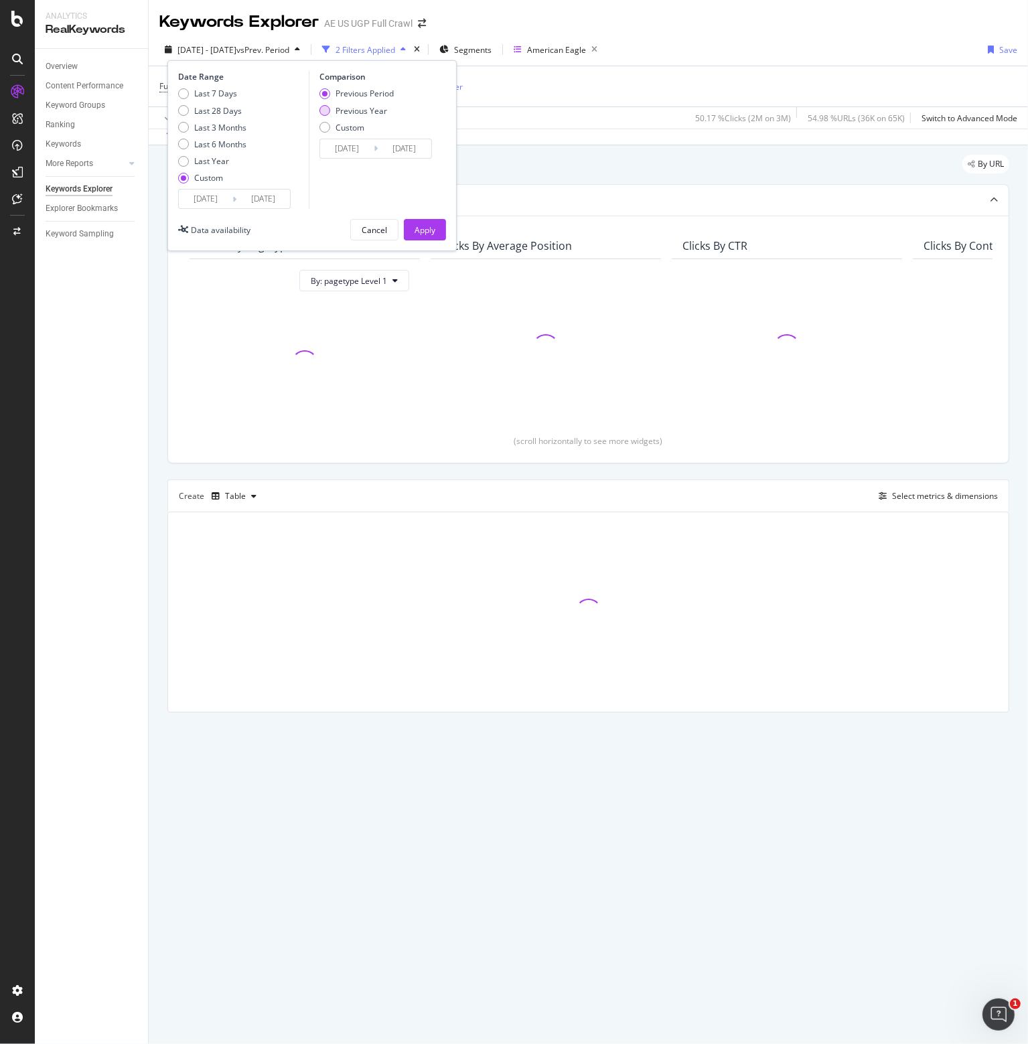
click at [341, 111] on div "Previous Year" at bounding box center [362, 110] width 52 height 11
type input "[DATE]"
click at [420, 227] on div "Apply" at bounding box center [425, 229] width 21 height 11
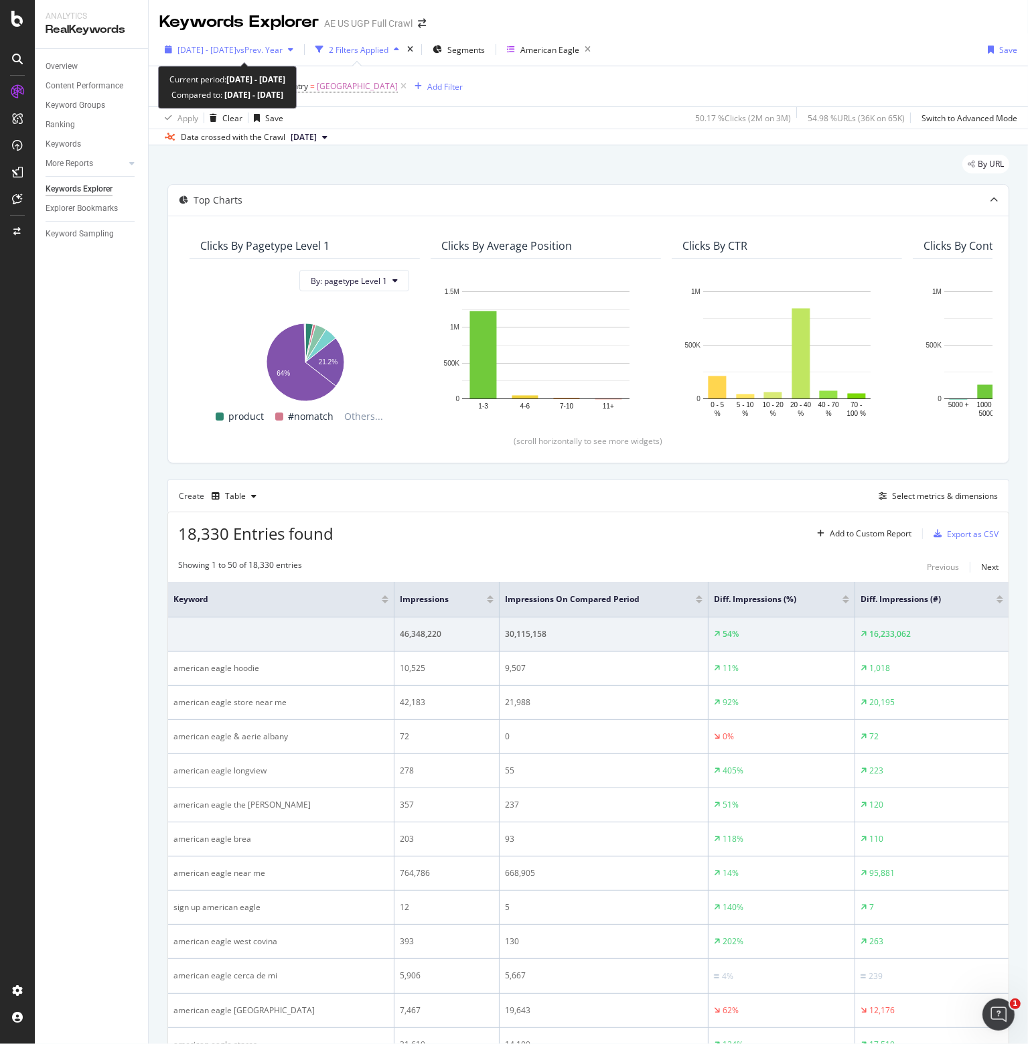
click at [283, 49] on span "vs Prev. Year" at bounding box center [259, 49] width 46 height 11
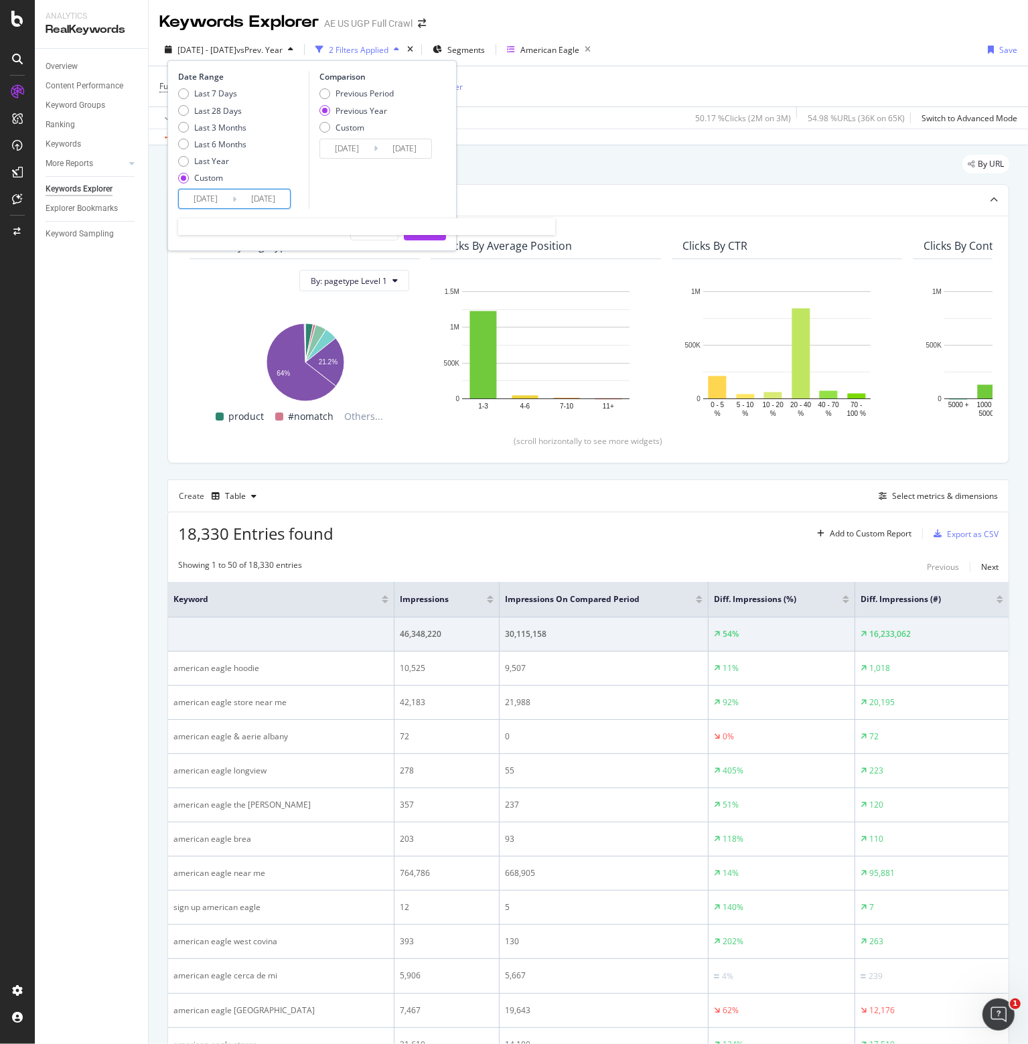
click at [204, 198] on input "[DATE]" at bounding box center [206, 199] width 54 height 19
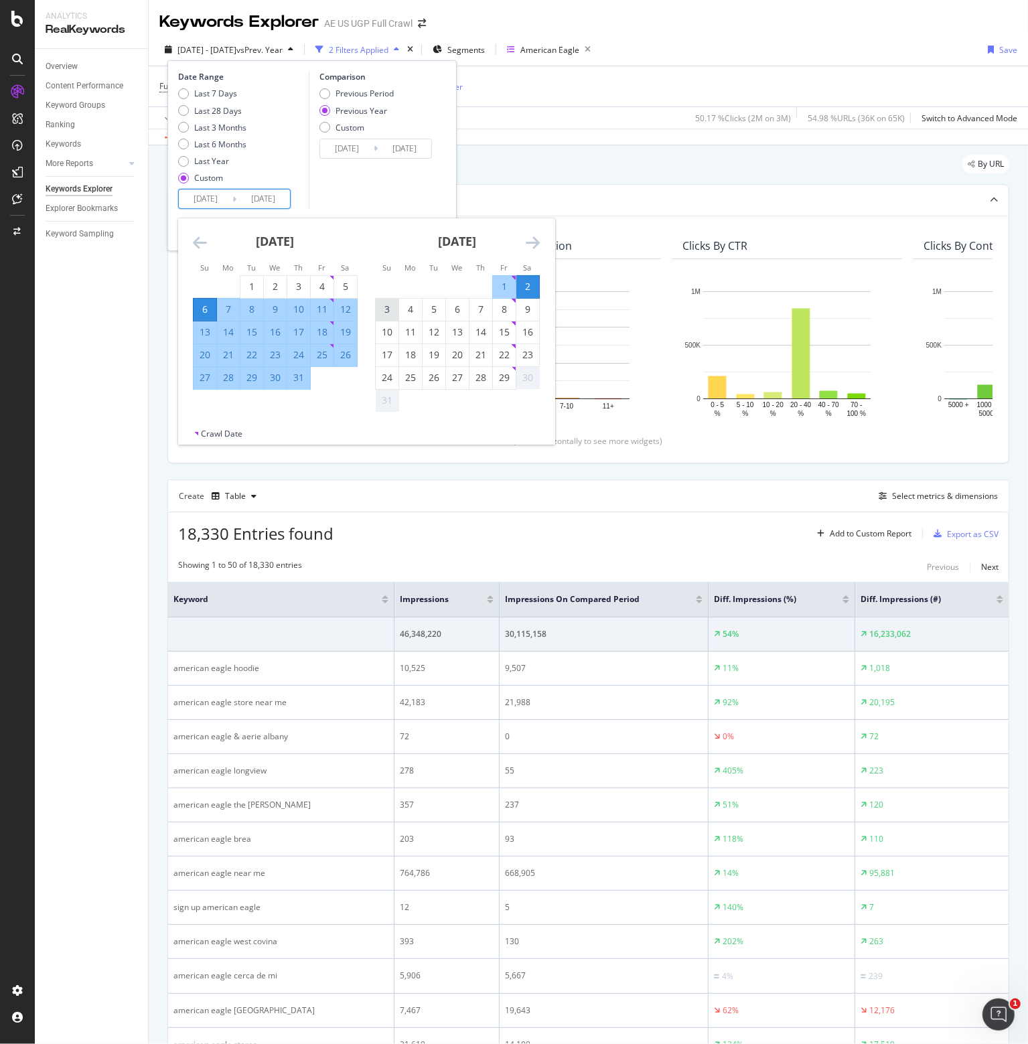
click at [385, 308] on div "3" at bounding box center [387, 309] width 23 height 13
type input "[DATE]"
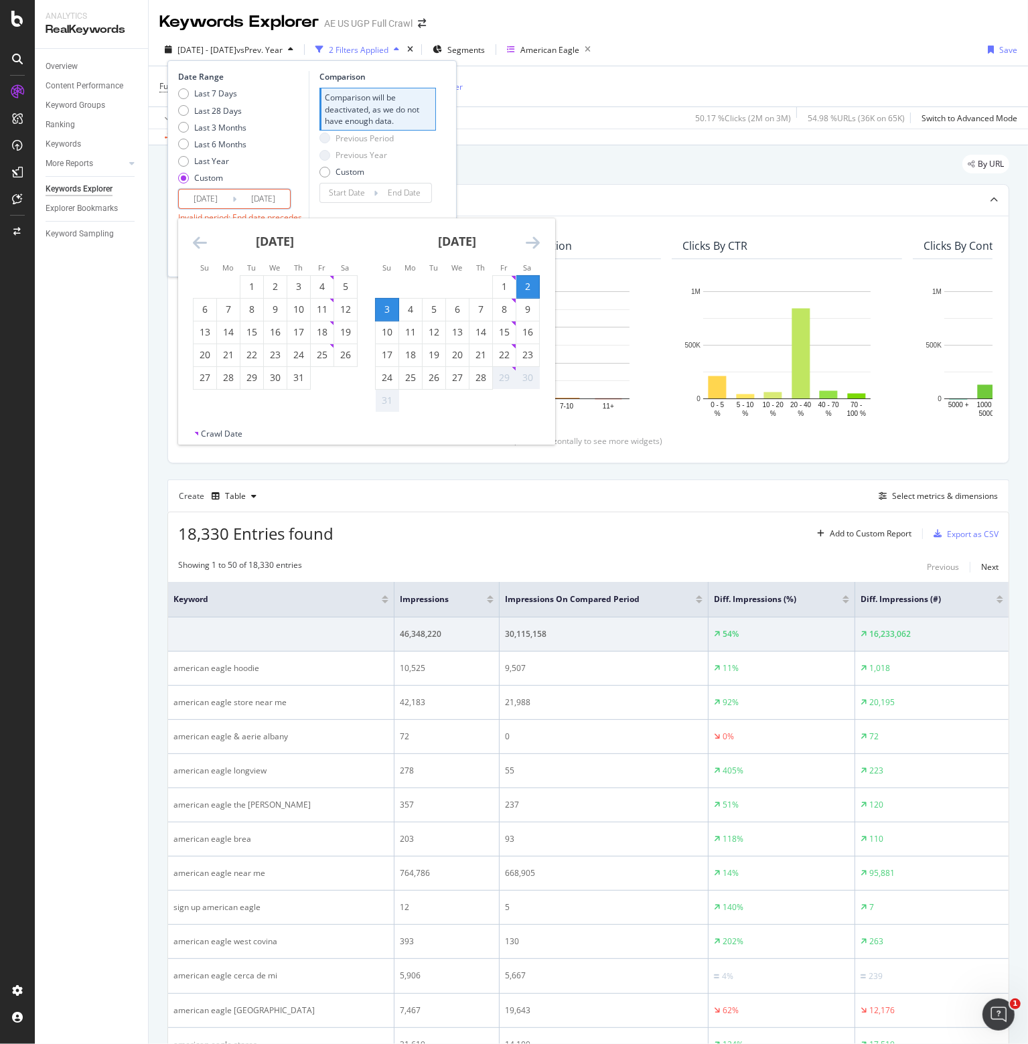
click at [528, 376] on div "30" at bounding box center [527, 377] width 23 height 13
click at [273, 204] on input "[DATE]" at bounding box center [263, 199] width 54 height 19
click at [531, 376] on div "30" at bounding box center [527, 377] width 23 height 13
click at [514, 376] on div "29" at bounding box center [504, 377] width 23 height 13
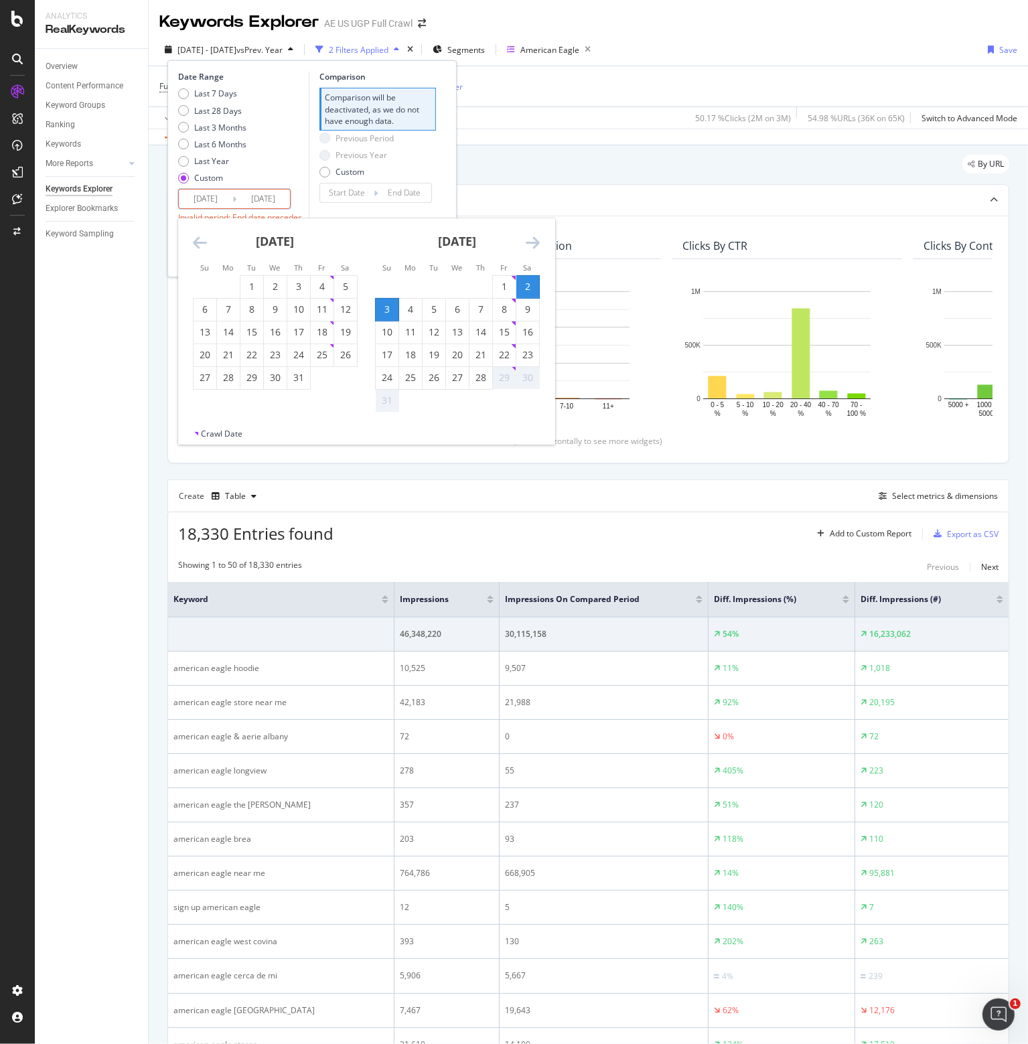
type input "[DATE]"
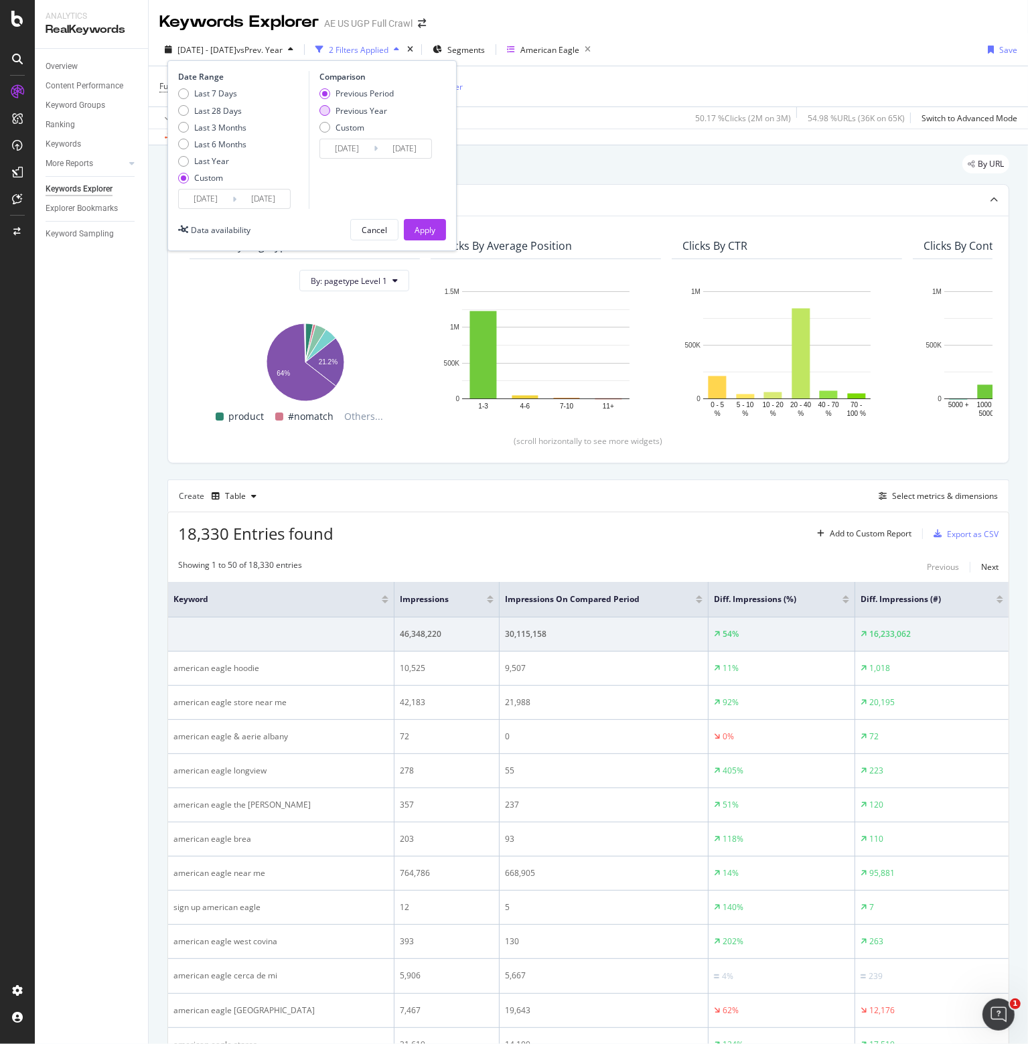
click at [361, 107] on div "Previous Year" at bounding box center [362, 110] width 52 height 11
type input "[DATE]"
click at [415, 232] on div "Apply" at bounding box center [425, 229] width 21 height 11
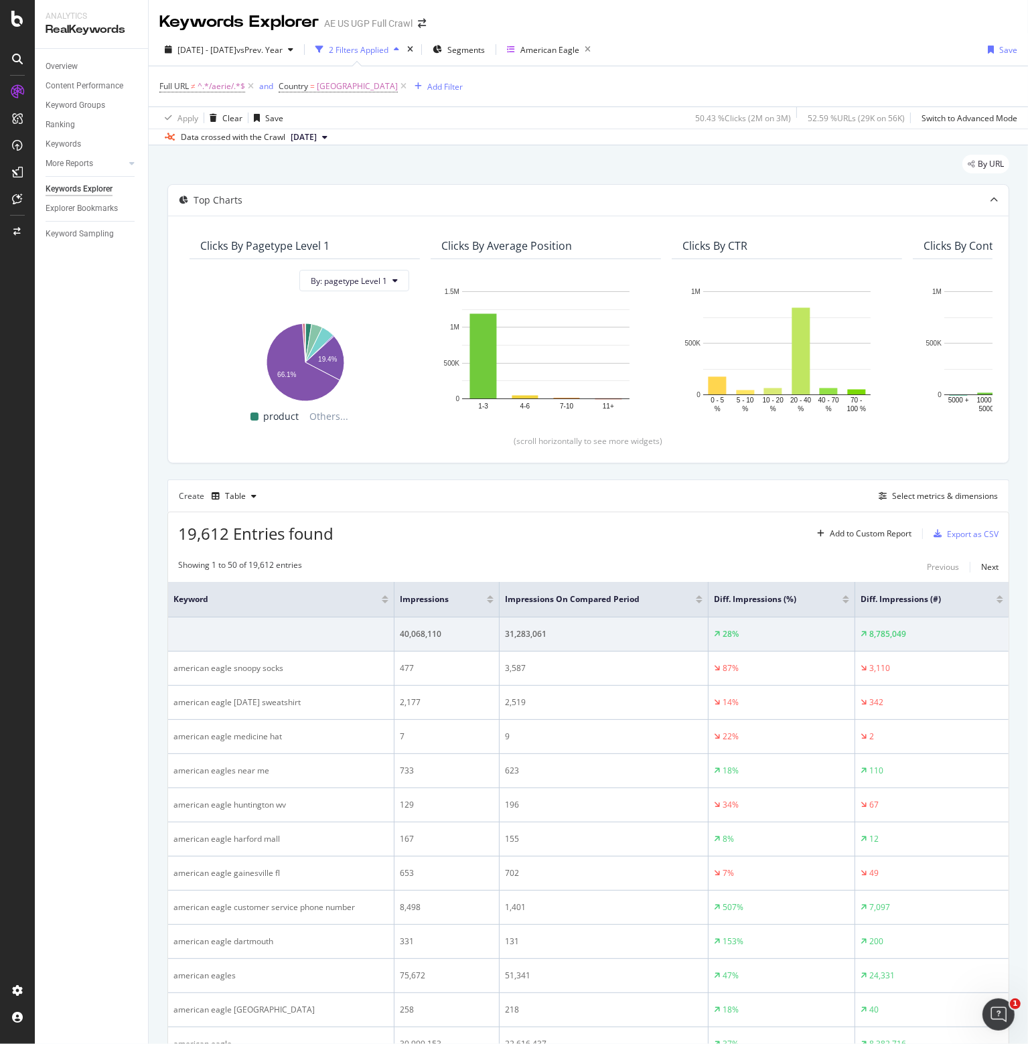
click at [490, 601] on div at bounding box center [490, 601] width 7 height 3
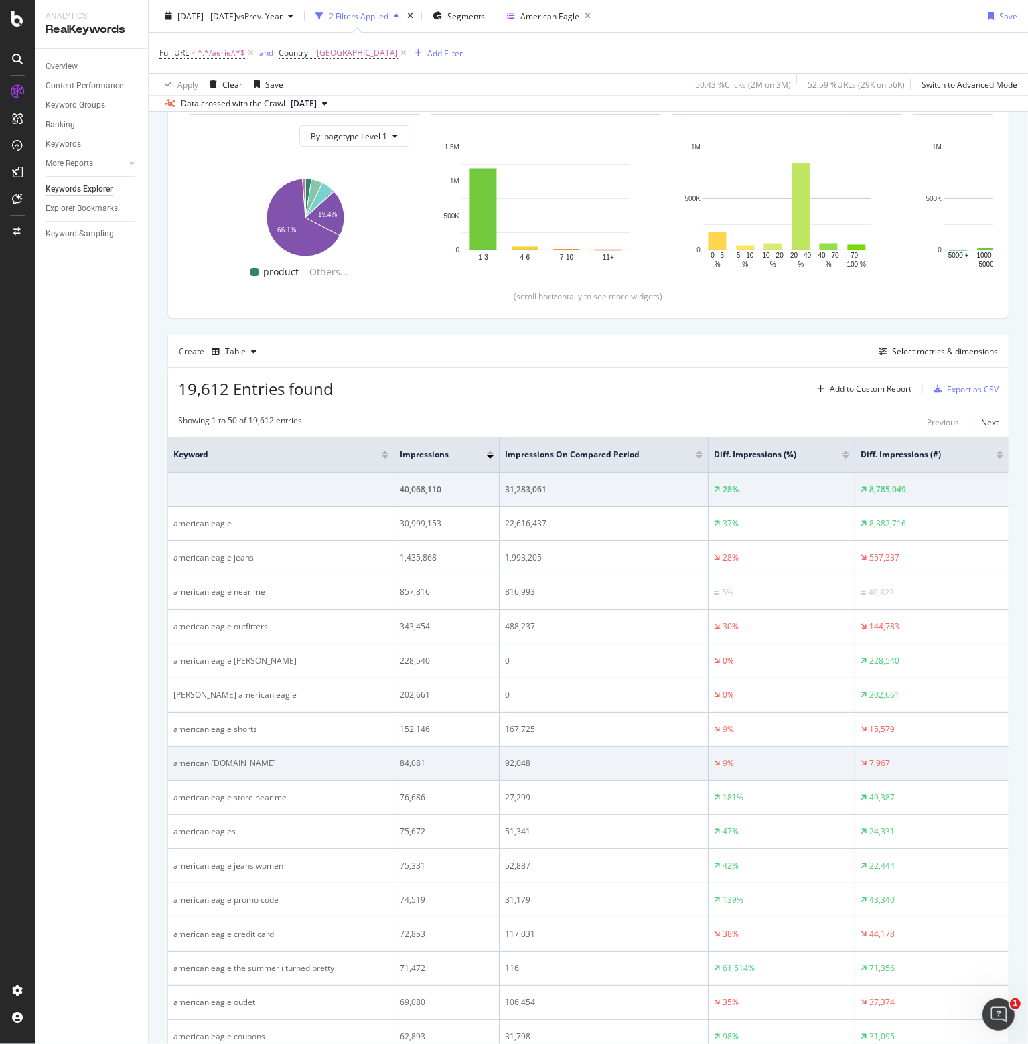
scroll to position [268, 0]
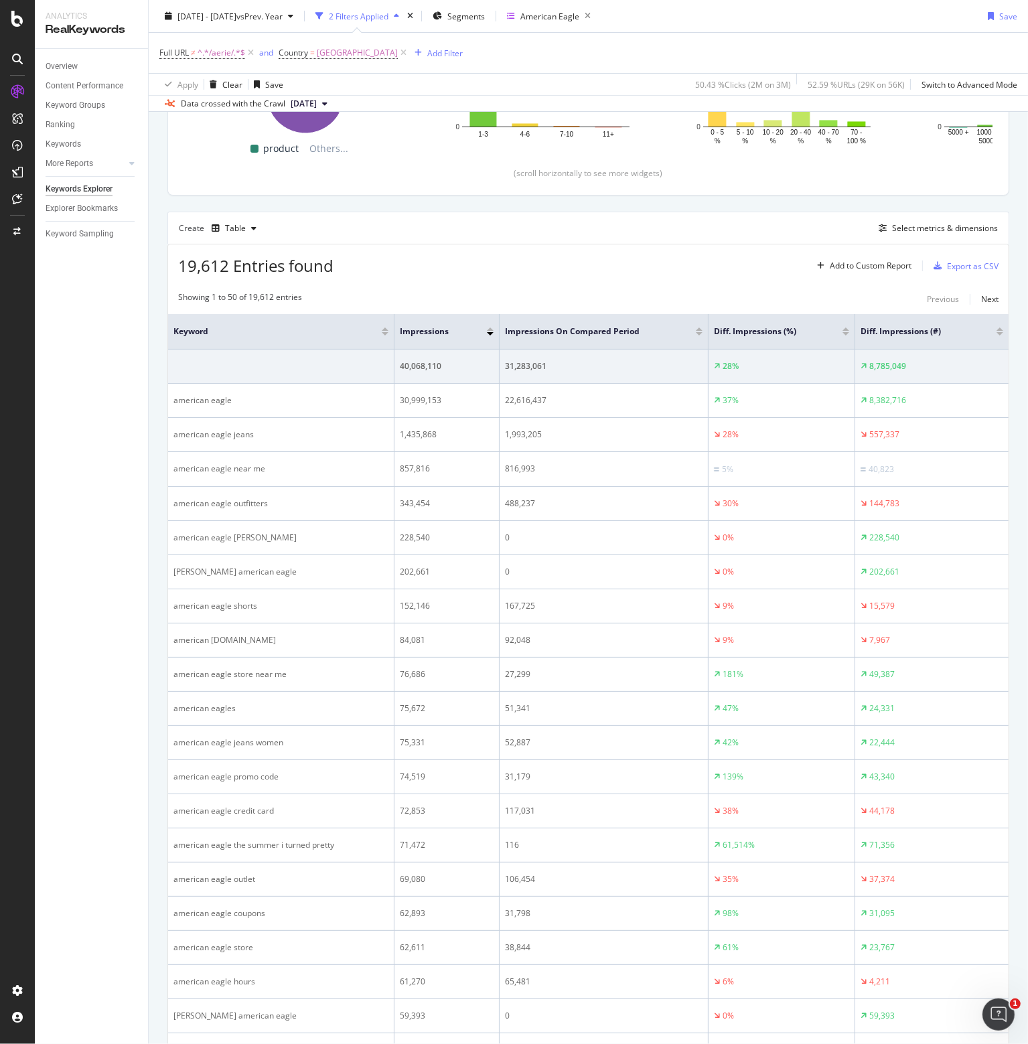
click at [76, 653] on div "Overview Content Performance Keyword Groups Ranking Keywords More Reports Count…" at bounding box center [91, 546] width 113 height 995
